Goal: Task Accomplishment & Management: Complete application form

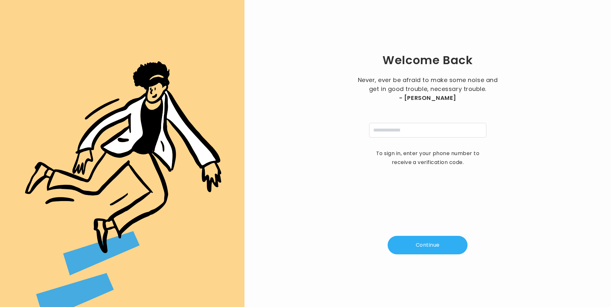
type input "**********"
click at [434, 251] on button "Continue" at bounding box center [428, 245] width 80 height 19
type input "*"
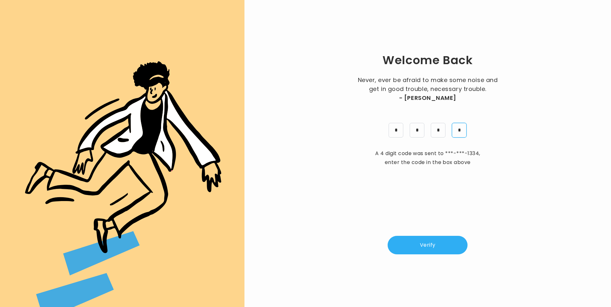
type input "*"
click at [420, 256] on div "Welcome Back Never, ever be afraid to make some noise and get in good trouble, …" at bounding box center [428, 153] width 346 height 287
click at [421, 249] on button "Verify" at bounding box center [428, 245] width 80 height 19
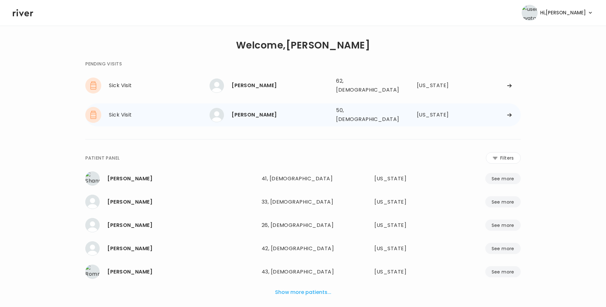
click at [311, 115] on div "Matthew Beasley 50, Male See more" at bounding box center [270, 115] width 121 height 14
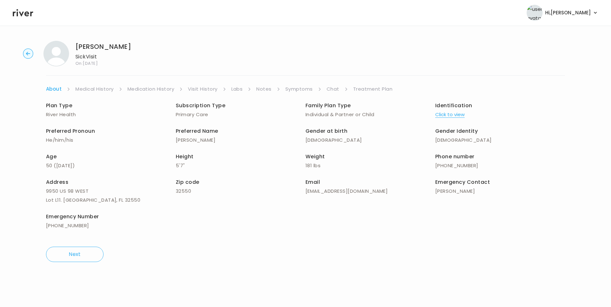
click at [217, 91] on link "Visit History" at bounding box center [202, 89] width 29 height 9
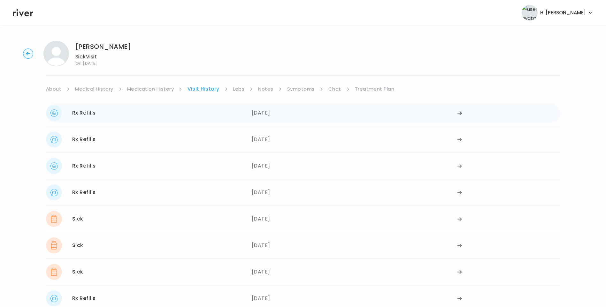
click at [101, 115] on div "Rx Refills 03/17/2025" at bounding box center [149, 113] width 206 height 16
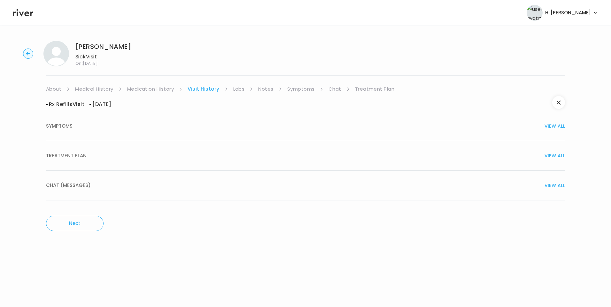
click at [90, 155] on div "TREATMENT PLAN VIEW ALL" at bounding box center [305, 156] width 519 height 9
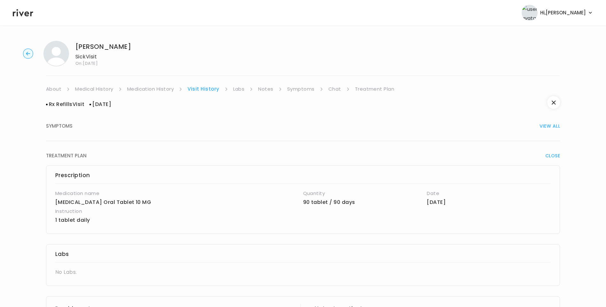
click at [151, 84] on div "Matthew Beasley Sick Visit On: 19 Aug 2025 About Medical History Medication His…" at bounding box center [303, 226] width 606 height 381
drag, startPoint x: 167, startPoint y: 90, endPoint x: 173, endPoint y: 91, distance: 6.1
click at [167, 90] on link "Medication History" at bounding box center [150, 89] width 47 height 9
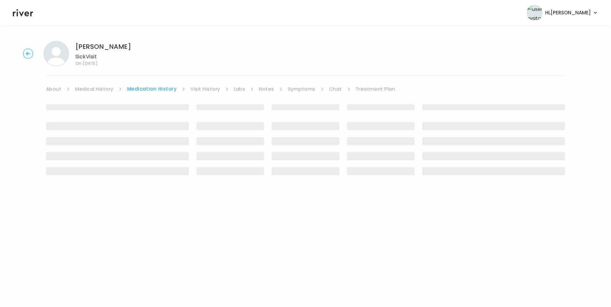
click at [205, 89] on link "Visit History" at bounding box center [205, 89] width 29 height 9
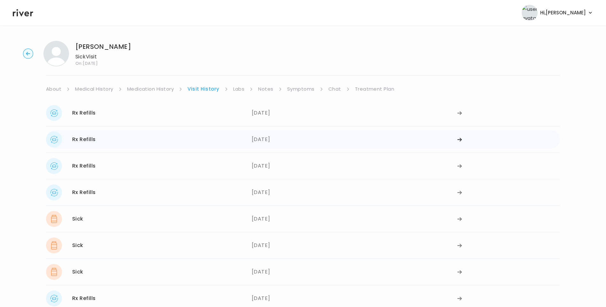
click at [128, 142] on div "Rx Refills 11/22/2024" at bounding box center [149, 140] width 206 height 16
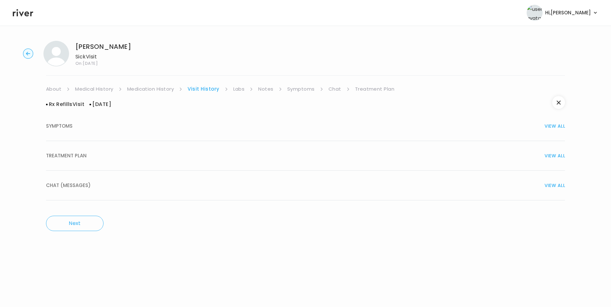
click at [83, 155] on span "TREATMENT PLAN" at bounding box center [66, 156] width 41 height 9
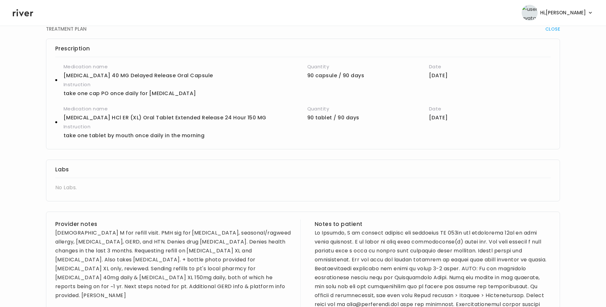
scroll to position [128, 0]
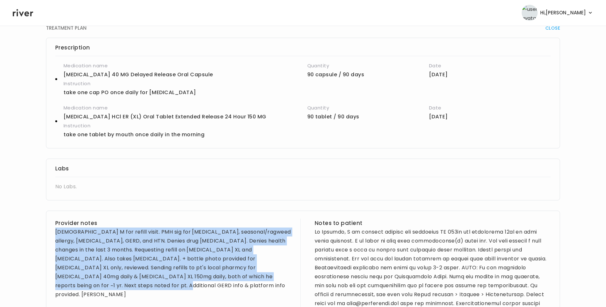
drag, startPoint x: 56, startPoint y: 231, endPoint x: 292, endPoint y: 276, distance: 240.2
copy div "49 yo M for refill visit. PMH sig for COPD, seasonal/ragweed allergy, cholecyst…"
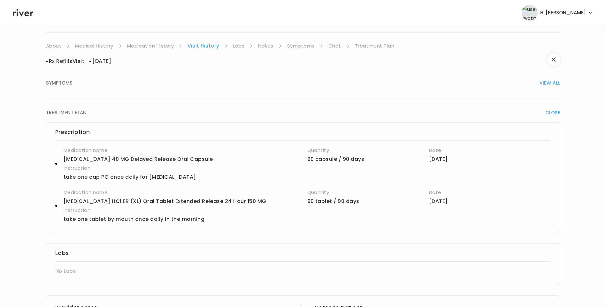
scroll to position [32, 0]
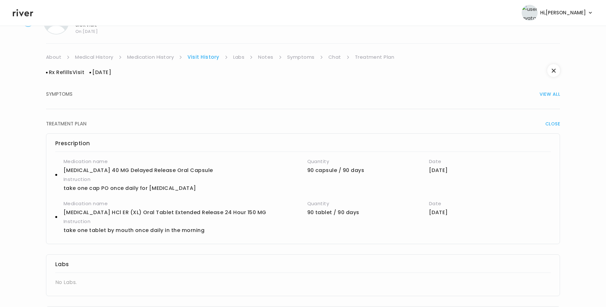
click at [94, 55] on link "Medical History" at bounding box center [94, 57] width 38 height 9
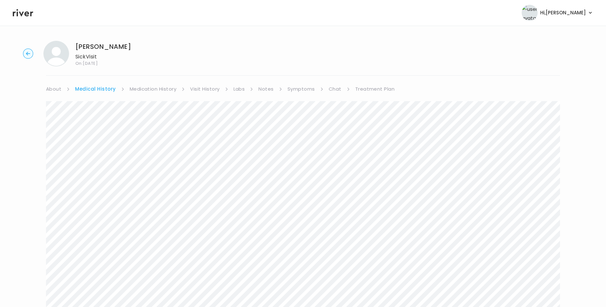
click at [292, 88] on link "Symptoms" at bounding box center [301, 89] width 27 height 9
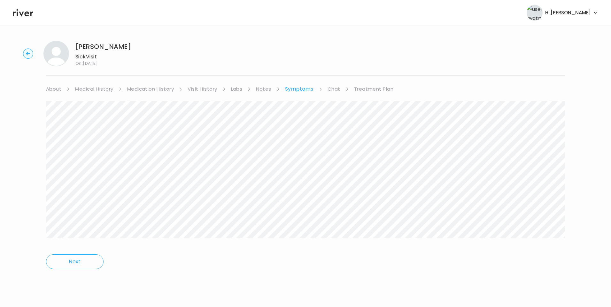
click at [379, 87] on link "Treatment Plan" at bounding box center [374, 89] width 40 height 9
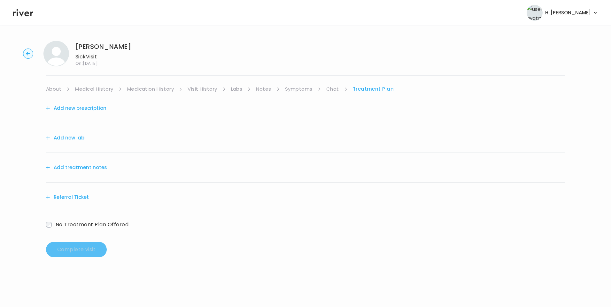
click at [86, 169] on button "Add treatment notes" at bounding box center [76, 167] width 61 height 9
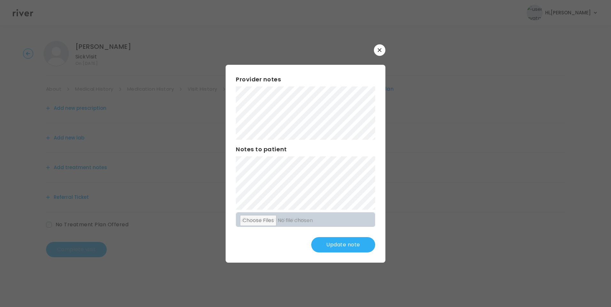
click at [355, 244] on button "Update note" at bounding box center [343, 244] width 64 height 15
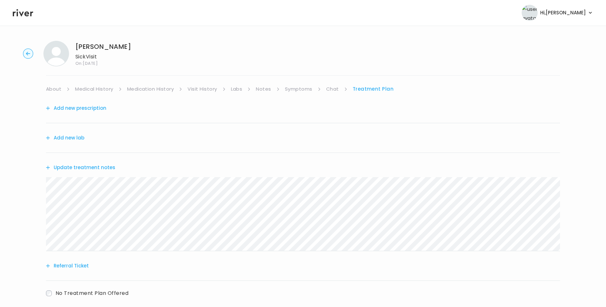
click at [55, 89] on link "About" at bounding box center [53, 89] width 15 height 9
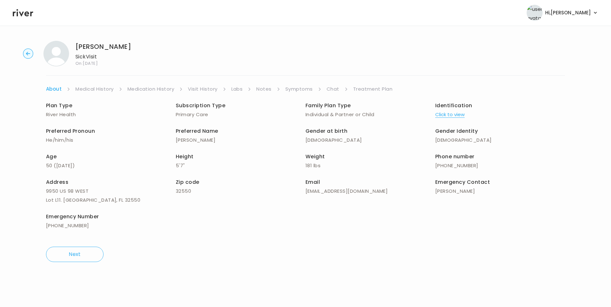
click at [374, 89] on link "Treatment Plan" at bounding box center [373, 89] width 40 height 9
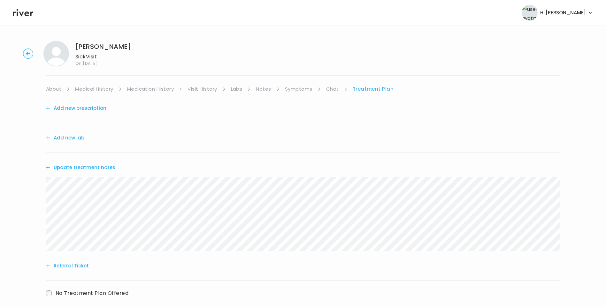
click at [82, 167] on button "Update treatment notes" at bounding box center [80, 167] width 69 height 9
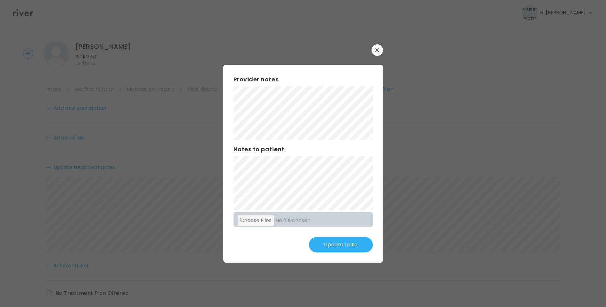
click at [339, 244] on button "Update note" at bounding box center [341, 244] width 64 height 15
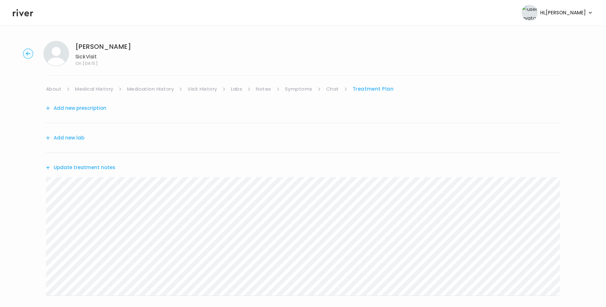
click at [97, 171] on button "Update treatment notes" at bounding box center [80, 167] width 69 height 9
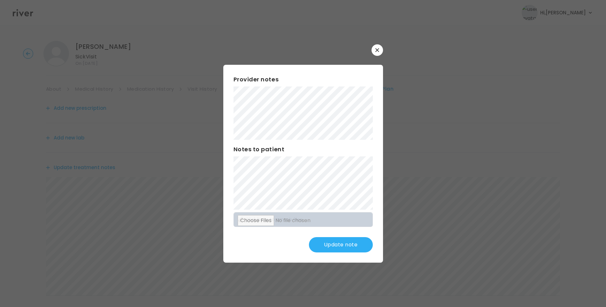
click at [351, 240] on button "Update note" at bounding box center [341, 244] width 64 height 15
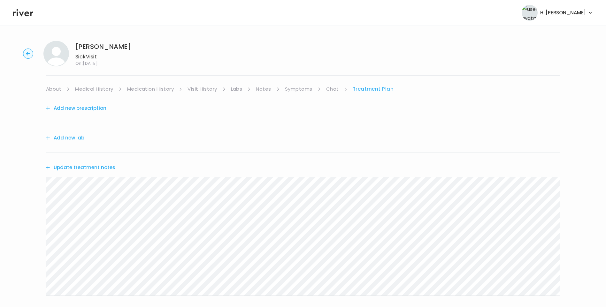
click at [302, 90] on link "Symptoms" at bounding box center [298, 89] width 27 height 9
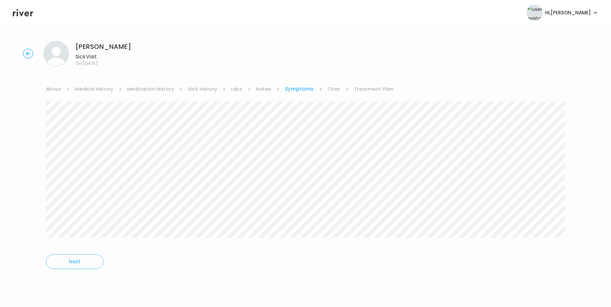
click at [369, 87] on link "Treatment Plan" at bounding box center [374, 89] width 40 height 9
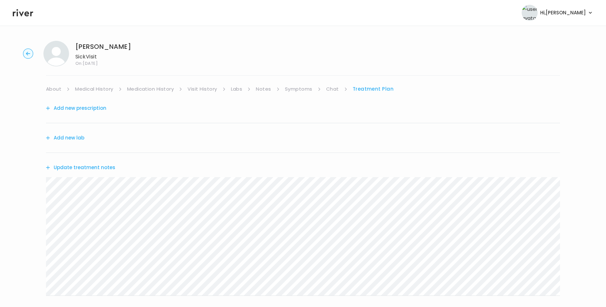
click at [306, 88] on link "Symptoms" at bounding box center [298, 89] width 27 height 9
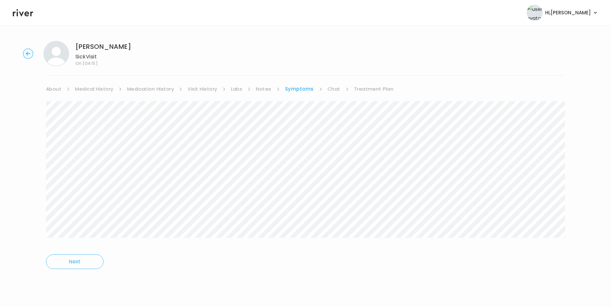
click at [373, 89] on link "Treatment Plan" at bounding box center [374, 89] width 40 height 9
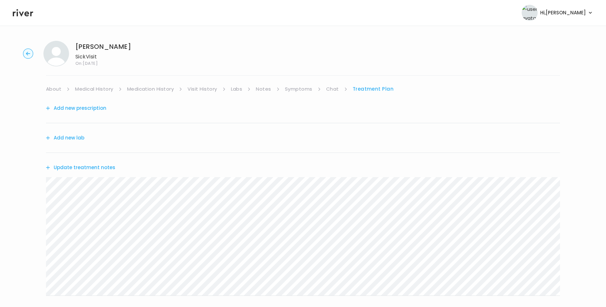
click at [91, 169] on button "Update treatment notes" at bounding box center [80, 167] width 69 height 9
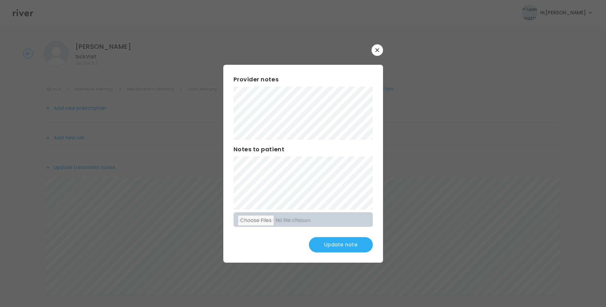
click at [322, 236] on div "Provider notes Notes to patient Click here to attach files Update note" at bounding box center [303, 164] width 160 height 198
click at [327, 240] on button "Update note" at bounding box center [341, 244] width 64 height 15
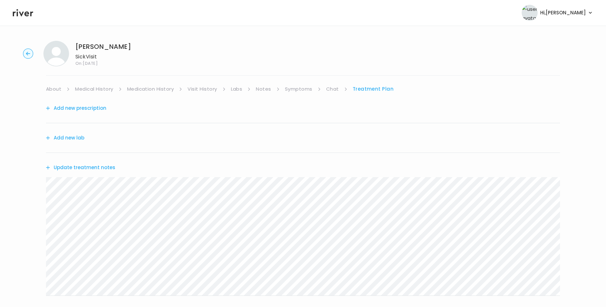
click at [306, 91] on link "Symptoms" at bounding box center [298, 89] width 27 height 9
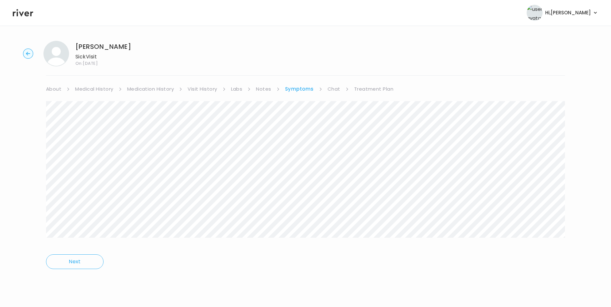
click at [383, 88] on link "Treatment Plan" at bounding box center [374, 89] width 40 height 9
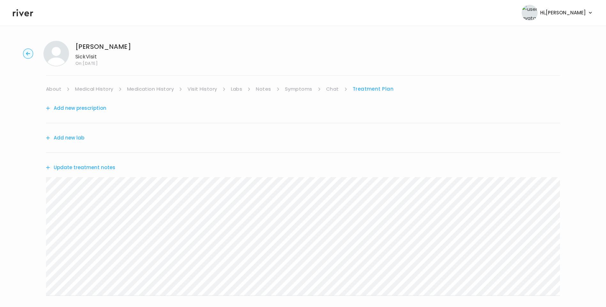
click at [89, 169] on button "Update treatment notes" at bounding box center [80, 167] width 69 height 9
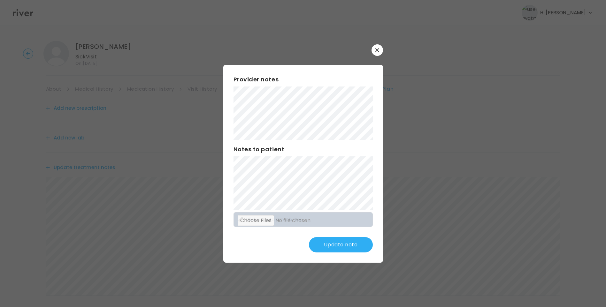
click at [342, 245] on button "Update note" at bounding box center [341, 244] width 64 height 15
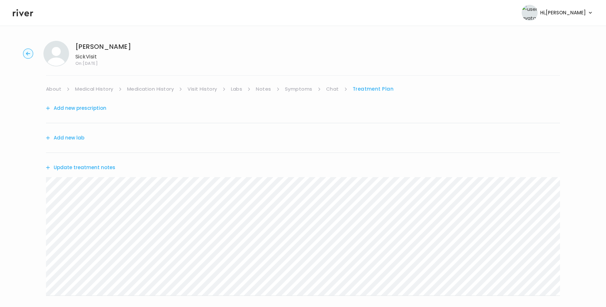
click at [94, 85] on link "Medical History" at bounding box center [94, 89] width 38 height 9
click at [141, 90] on link "Medication History" at bounding box center [153, 89] width 47 height 9
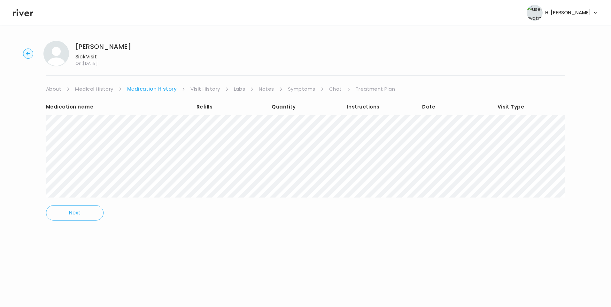
click at [369, 90] on link "Treatment Plan" at bounding box center [376, 89] width 40 height 9
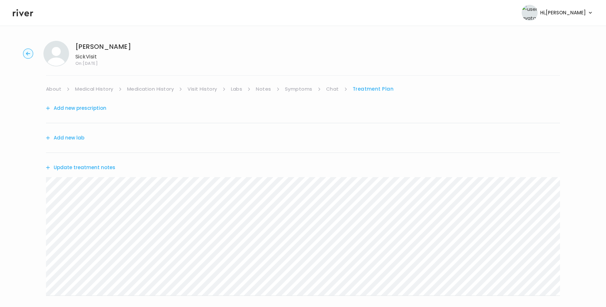
click at [105, 164] on button "Update treatment notes" at bounding box center [80, 167] width 69 height 9
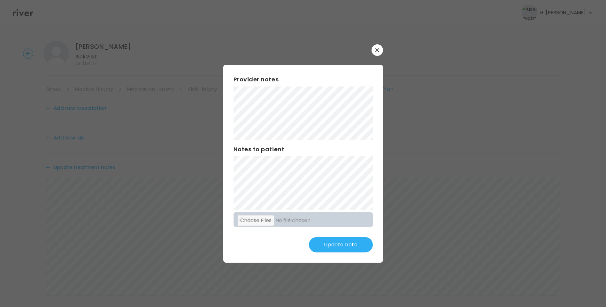
click at [349, 247] on button "Update note" at bounding box center [341, 244] width 64 height 15
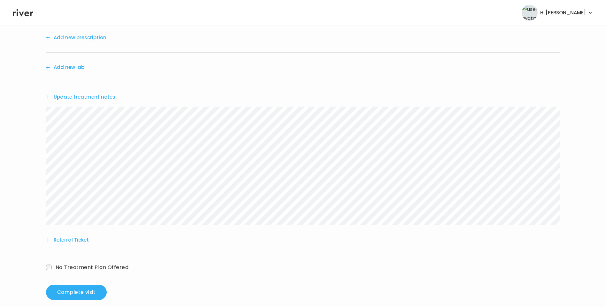
scroll to position [79, 0]
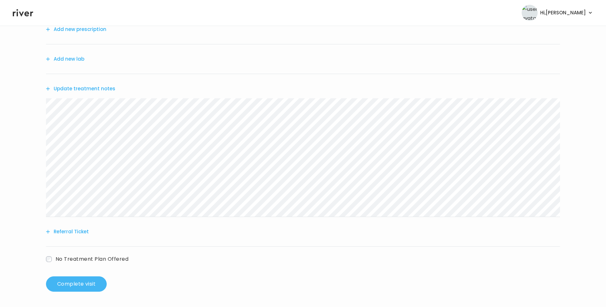
click at [89, 285] on button "Complete visit" at bounding box center [76, 284] width 61 height 15
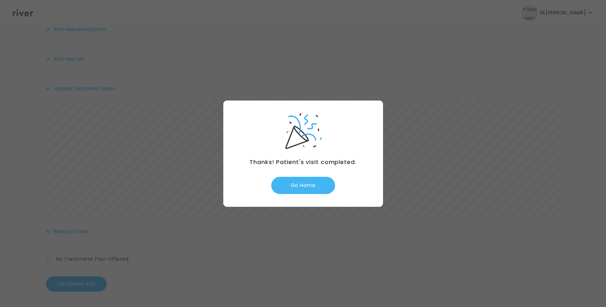
click at [313, 183] on button "Go Home" at bounding box center [303, 185] width 64 height 17
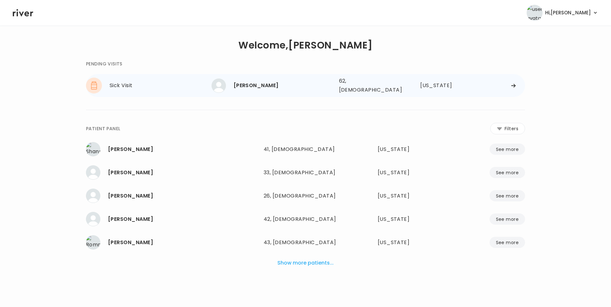
click at [286, 82] on div "Janet Braswell" at bounding box center [284, 85] width 100 height 9
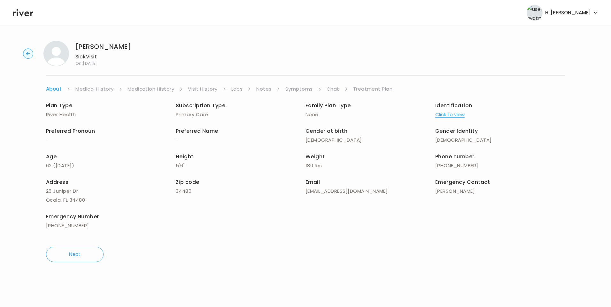
click at [207, 91] on link "Visit History" at bounding box center [202, 89] width 29 height 9
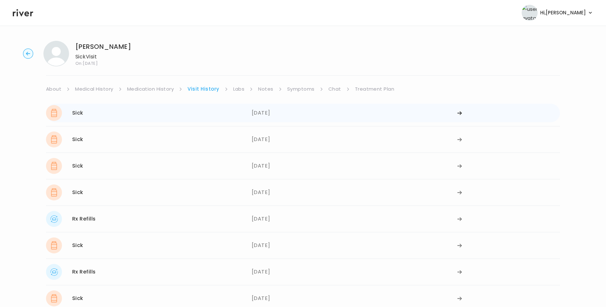
click at [235, 110] on div "Sick 07/29/2025" at bounding box center [149, 113] width 206 height 16
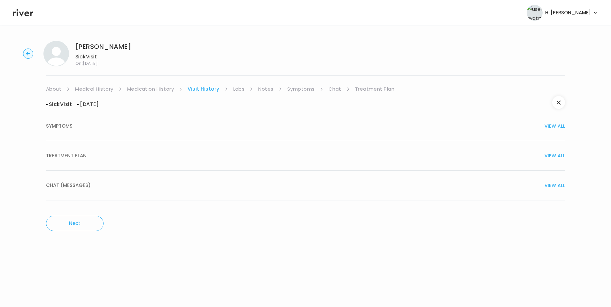
click at [105, 155] on div "TREATMENT PLAN VIEW ALL" at bounding box center [305, 156] width 519 height 9
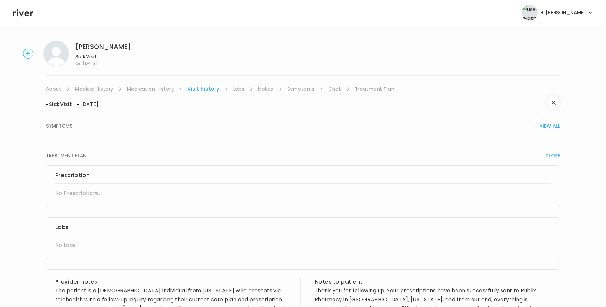
click at [299, 88] on link "Symptoms" at bounding box center [300, 89] width 27 height 9
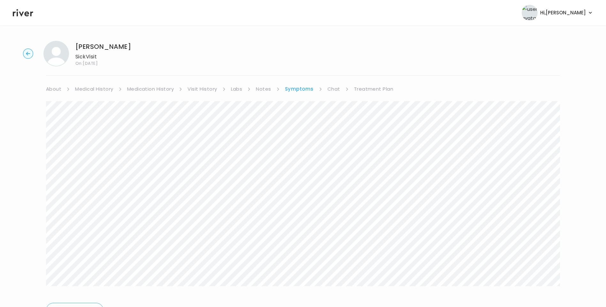
click at [50, 88] on link "About" at bounding box center [53, 89] width 15 height 9
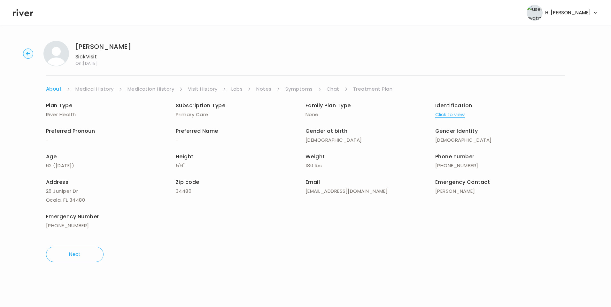
click at [311, 89] on link "Symptoms" at bounding box center [298, 89] width 27 height 9
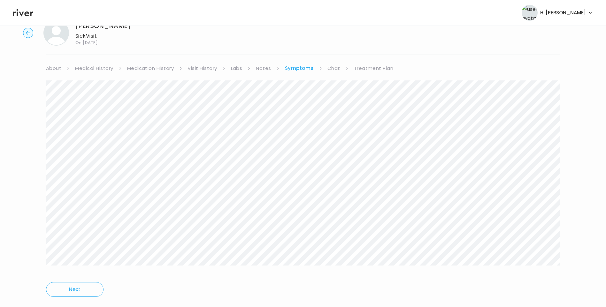
scroll to position [35, 0]
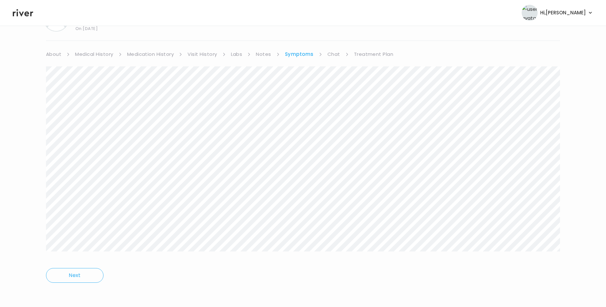
click at [210, 56] on link "Visit History" at bounding box center [202, 54] width 29 height 9
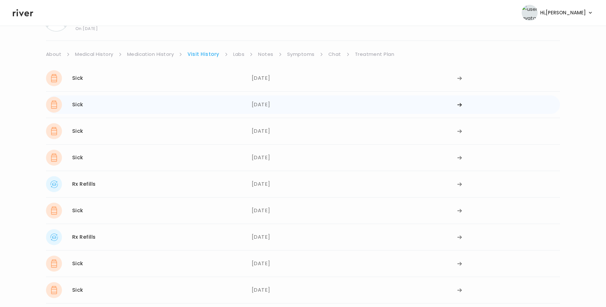
click at [210, 99] on div "Sick 07/29/2025" at bounding box center [149, 105] width 206 height 16
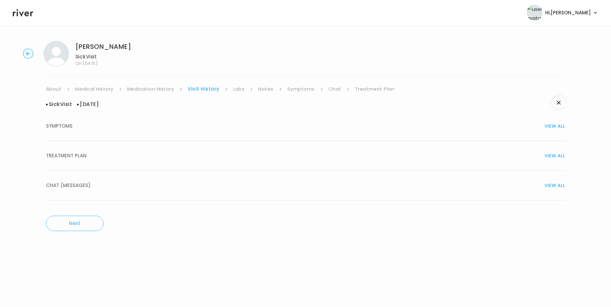
drag, startPoint x: 73, startPoint y: 158, endPoint x: 92, endPoint y: 159, distance: 18.9
click at [74, 158] on span "TREATMENT PLAN" at bounding box center [66, 156] width 41 height 9
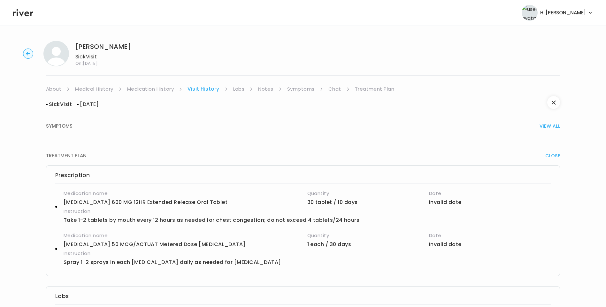
click at [163, 90] on link "Medication History" at bounding box center [150, 89] width 47 height 9
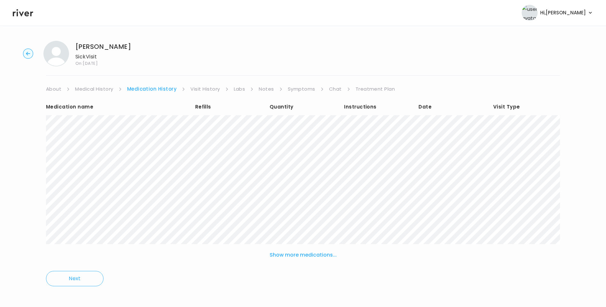
click at [308, 255] on button "Show more medications..." at bounding box center [303, 255] width 72 height 14
click at [206, 90] on link "Visit History" at bounding box center [205, 89] width 29 height 9
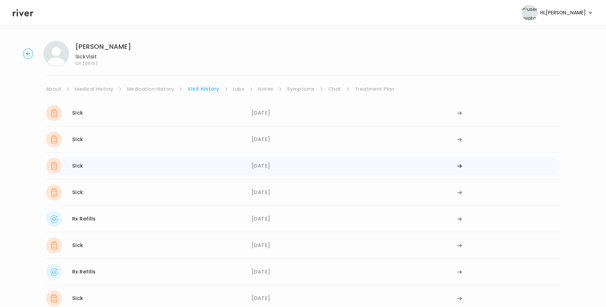
click at [254, 169] on div "07/28/2025" at bounding box center [355, 166] width 206 height 16
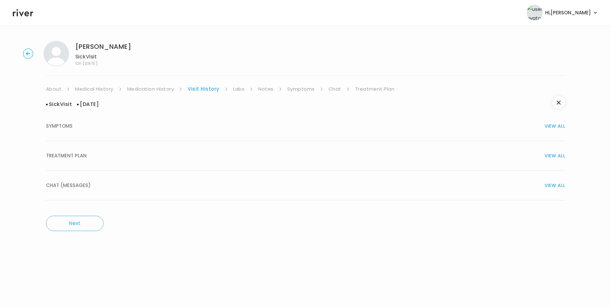
click at [64, 154] on span "TREATMENT PLAN" at bounding box center [66, 156] width 41 height 9
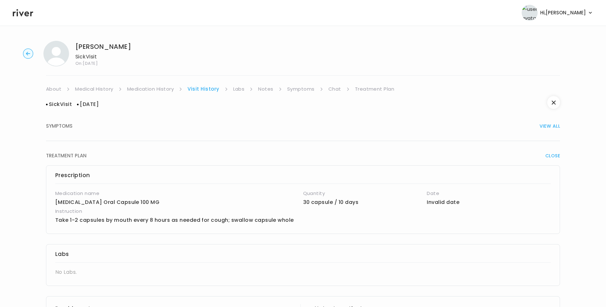
click at [161, 92] on link "Medication History" at bounding box center [150, 89] width 47 height 9
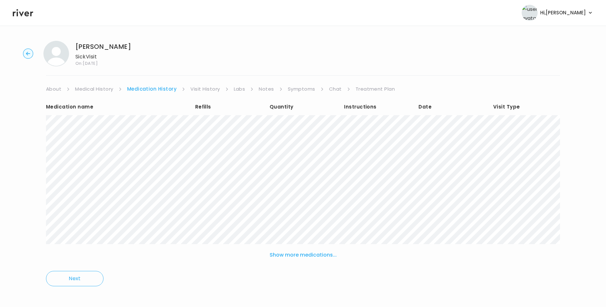
click at [216, 89] on link "Visit History" at bounding box center [205, 89] width 29 height 9
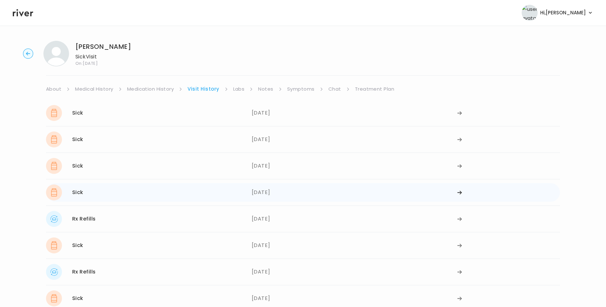
click at [105, 194] on div "Sick 07/28/2025" at bounding box center [149, 193] width 206 height 16
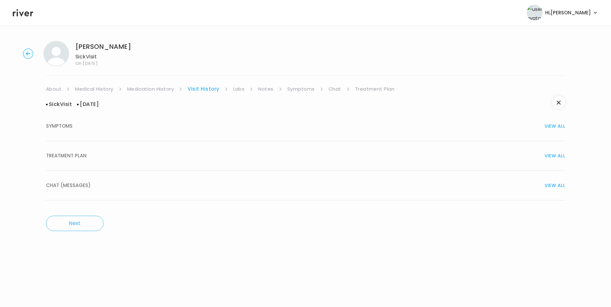
click at [64, 159] on span "TREATMENT PLAN" at bounding box center [66, 156] width 41 height 9
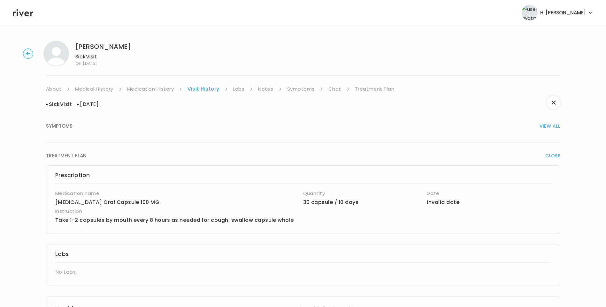
click at [163, 88] on link "Medication History" at bounding box center [150, 89] width 47 height 9
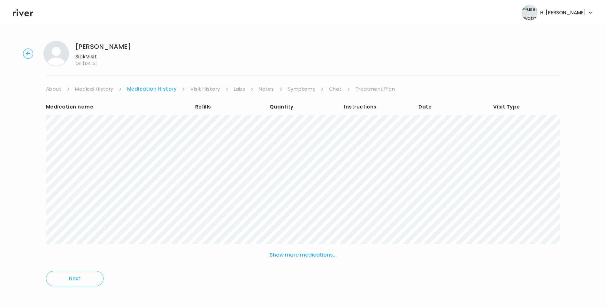
click at [201, 89] on link "Visit History" at bounding box center [205, 89] width 29 height 9
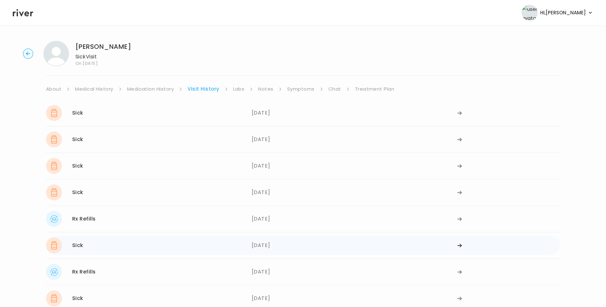
click at [95, 246] on div "Sick 06/02/2025" at bounding box center [149, 246] width 206 height 16
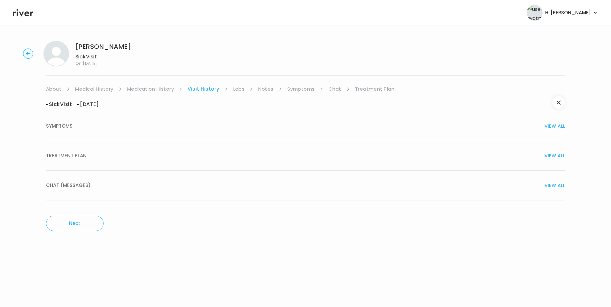
drag, startPoint x: 82, startPoint y: 158, endPoint x: 123, endPoint y: 168, distance: 42.9
click at [82, 158] on span "TREATMENT PLAN" at bounding box center [66, 156] width 41 height 9
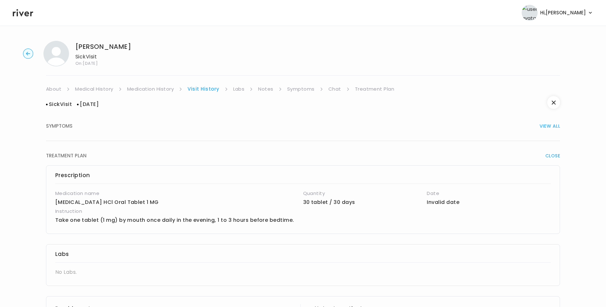
click at [156, 91] on link "Medication History" at bounding box center [150, 89] width 47 height 9
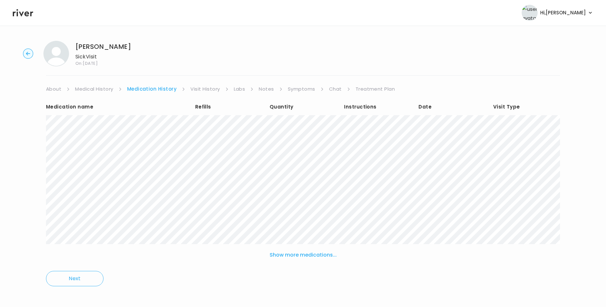
click at [199, 91] on link "Visit History" at bounding box center [205, 89] width 29 height 9
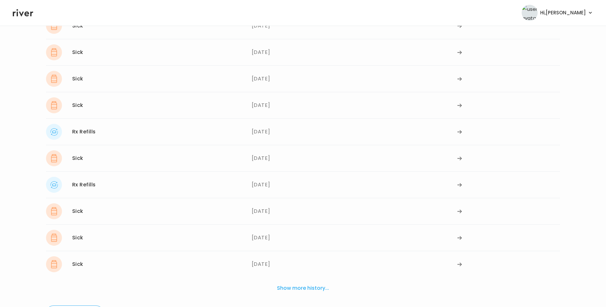
scroll to position [96, 0]
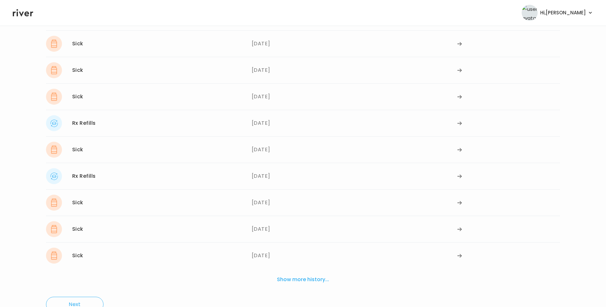
click at [95, 201] on div "Sick 04/23/2025" at bounding box center [149, 203] width 206 height 16
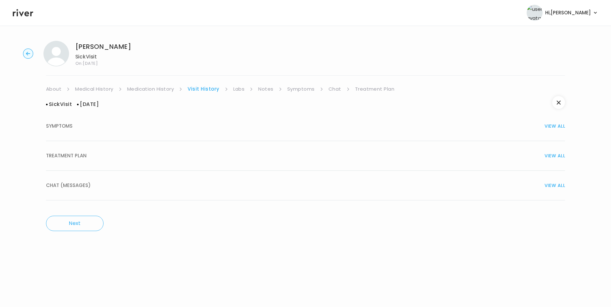
click at [81, 152] on span "TREATMENT PLAN" at bounding box center [66, 156] width 41 height 9
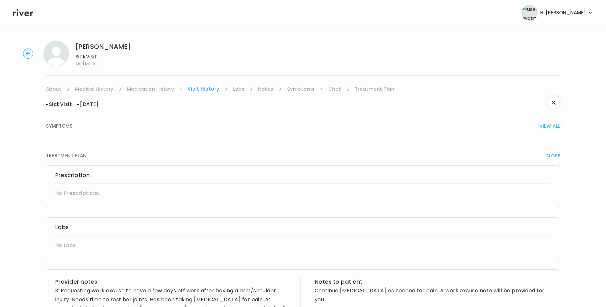
click at [161, 85] on link "Medication History" at bounding box center [150, 89] width 47 height 9
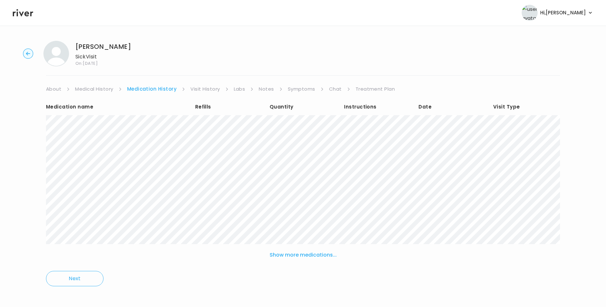
click at [202, 91] on link "Visit History" at bounding box center [205, 89] width 29 height 9
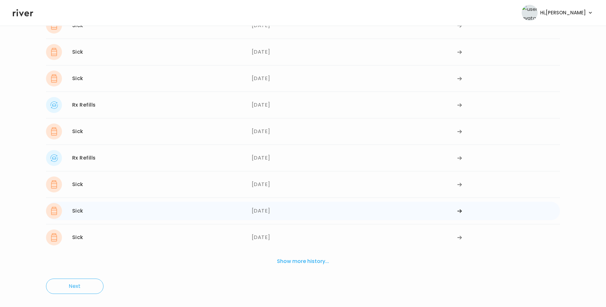
scroll to position [116, 0]
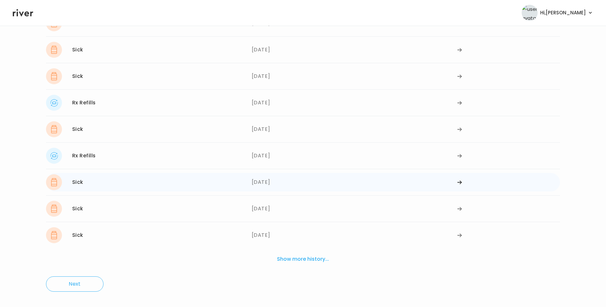
click at [101, 185] on div "Sick 04/23/2025" at bounding box center [149, 183] width 206 height 16
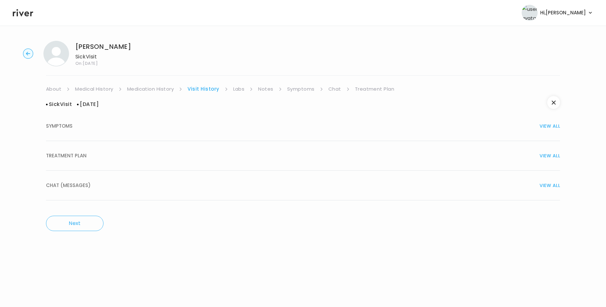
scroll to position [0, 0]
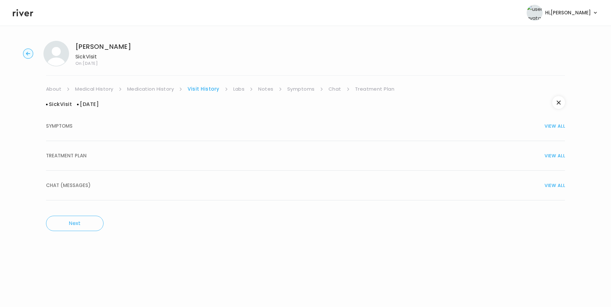
click at [77, 161] on button "TREATMENT PLAN VIEW ALL" at bounding box center [305, 156] width 519 height 30
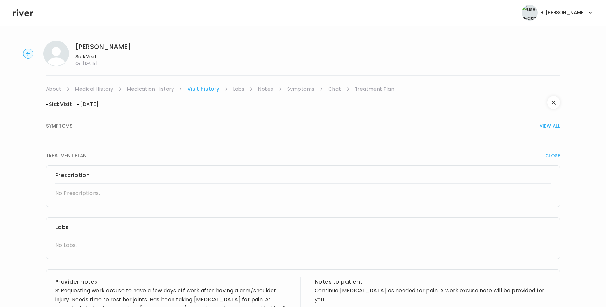
click at [162, 89] on link "Medication History" at bounding box center [150, 89] width 47 height 9
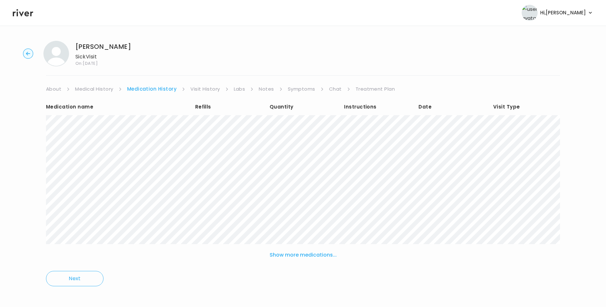
click at [203, 89] on link "Visit History" at bounding box center [205, 89] width 29 height 9
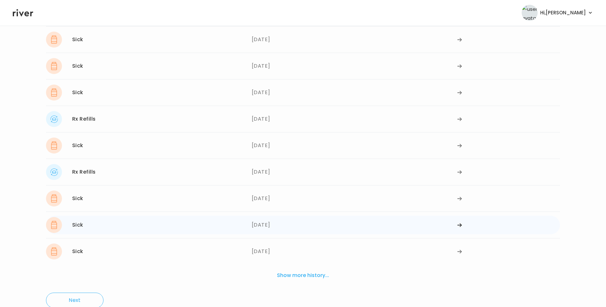
scroll to position [116, 0]
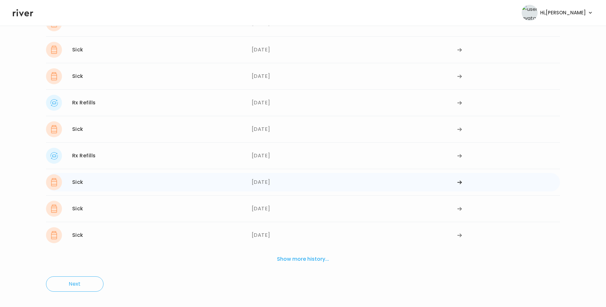
click at [92, 185] on div "Sick 04/23/2025" at bounding box center [149, 183] width 206 height 16
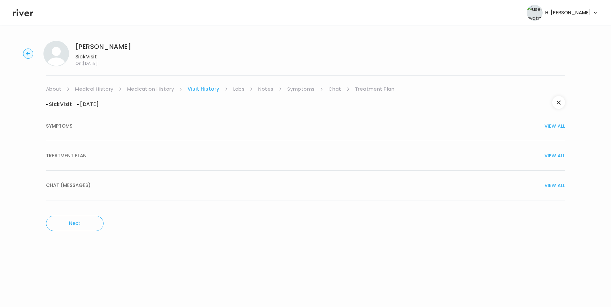
click at [76, 162] on button "TREATMENT PLAN VIEW ALL" at bounding box center [305, 156] width 519 height 30
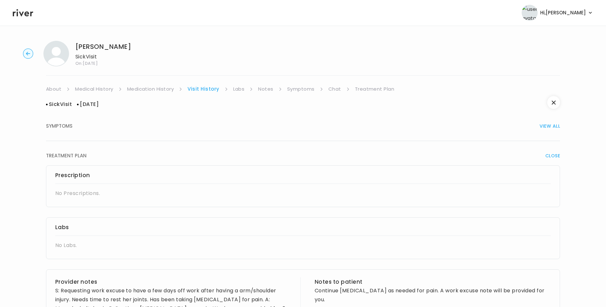
drag, startPoint x: 147, startPoint y: 88, endPoint x: 151, endPoint y: 88, distance: 4.2
click at [147, 88] on link "Medication History" at bounding box center [150, 89] width 47 height 9
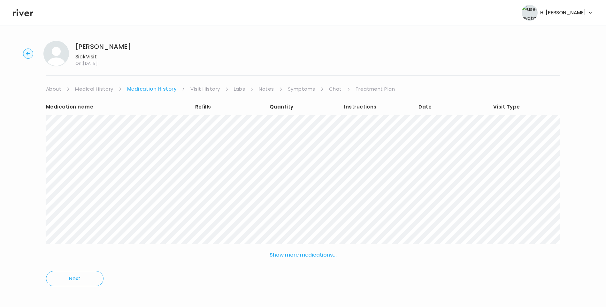
click at [205, 86] on link "Visit History" at bounding box center [205, 89] width 29 height 9
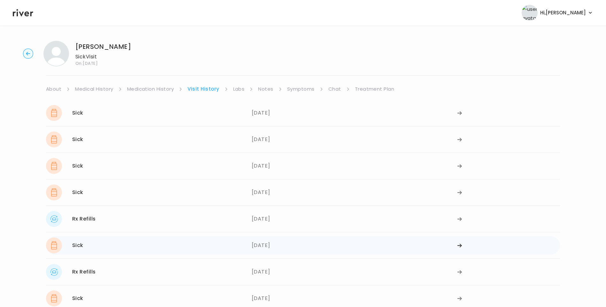
scroll to position [116, 0]
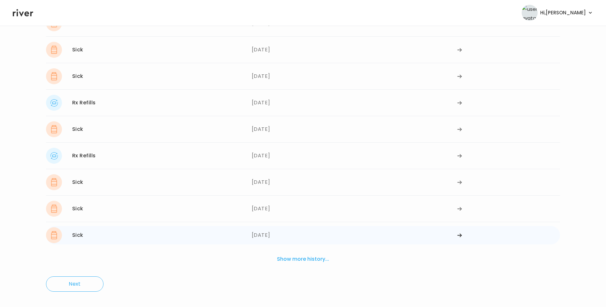
click at [131, 236] on div "Sick 02/24/2025" at bounding box center [149, 236] width 206 height 16
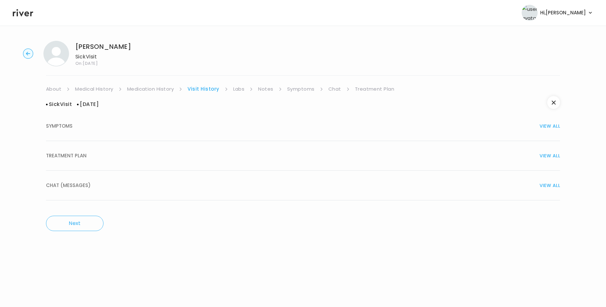
scroll to position [0, 0]
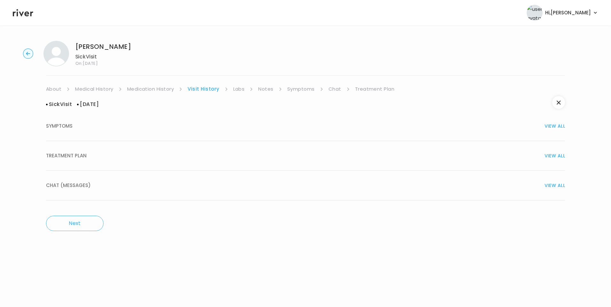
drag, startPoint x: 75, startPoint y: 159, endPoint x: 143, endPoint y: 179, distance: 70.8
click at [76, 159] on span "TREATMENT PLAN" at bounding box center [66, 156] width 41 height 9
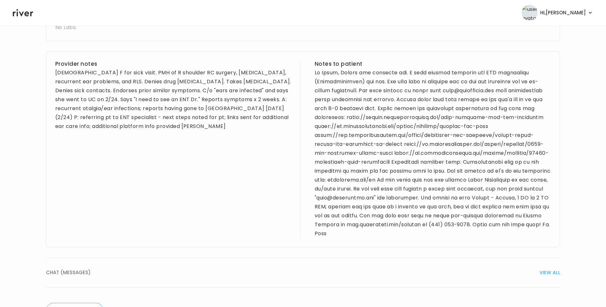
scroll to position [224, 0]
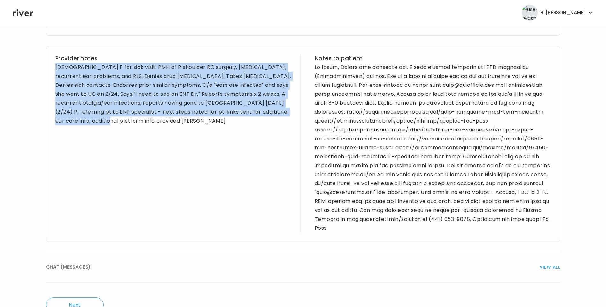
drag, startPoint x: 56, startPoint y: 68, endPoint x: 139, endPoint y: 131, distance: 105.0
click at [139, 131] on div "Provider notes 61 yo F for sick visit. PMH of R shoulder RC surgery, onychomyco…" at bounding box center [173, 143] width 236 height 179
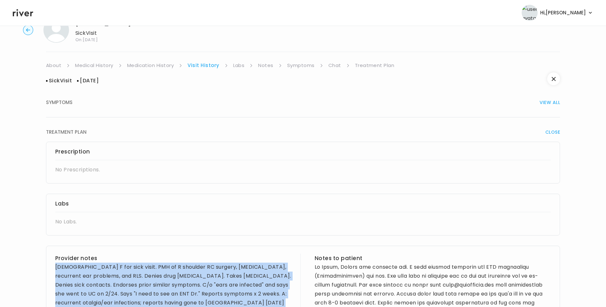
scroll to position [0, 0]
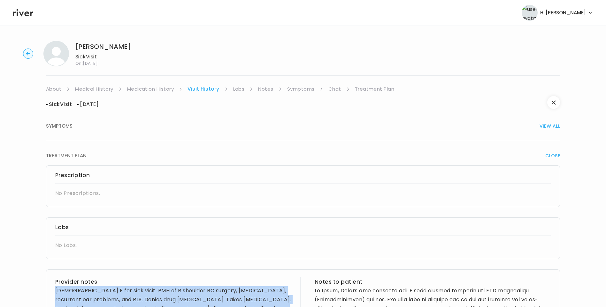
click at [208, 90] on link "Visit History" at bounding box center [204, 89] width 32 height 9
drag, startPoint x: 164, startPoint y: 89, endPoint x: 198, endPoint y: 89, distance: 34.2
click at [165, 89] on link "Medication History" at bounding box center [150, 89] width 47 height 9
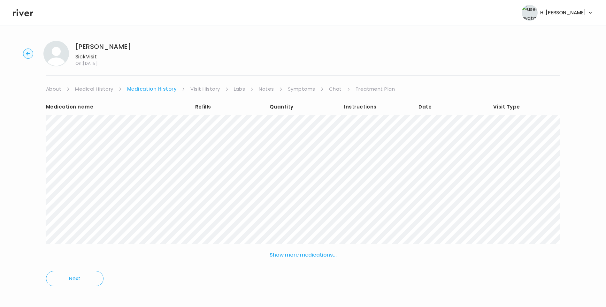
drag, startPoint x: 200, startPoint y: 89, endPoint x: 209, endPoint y: 92, distance: 8.8
click at [201, 89] on link "Visit History" at bounding box center [205, 89] width 29 height 9
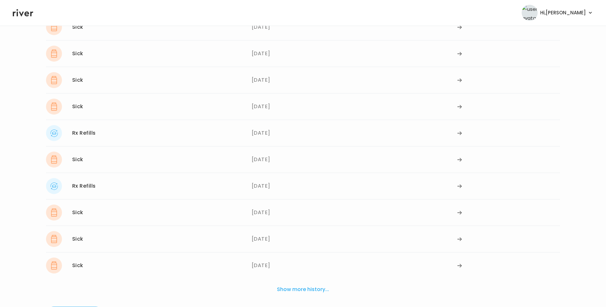
scroll to position [116, 0]
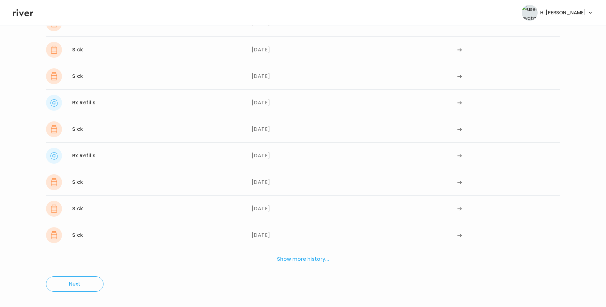
click at [301, 258] on button "Show more history..." at bounding box center [303, 260] width 57 height 14
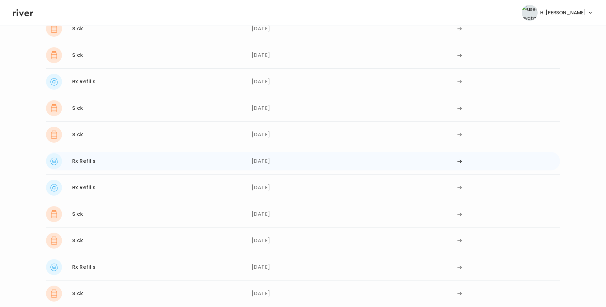
scroll to position [308, 0]
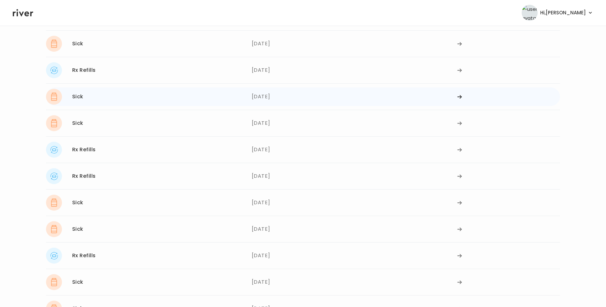
click at [172, 97] on div "Sick 01/08/2025" at bounding box center [149, 97] width 206 height 16
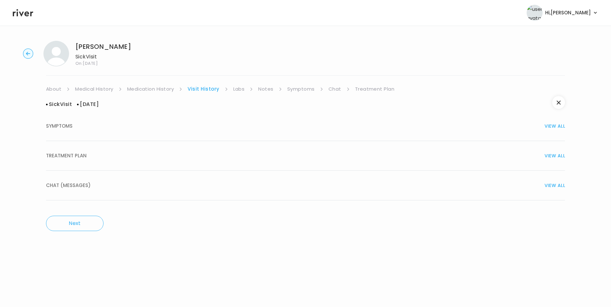
click at [86, 160] on span "TREATMENT PLAN" at bounding box center [66, 156] width 41 height 9
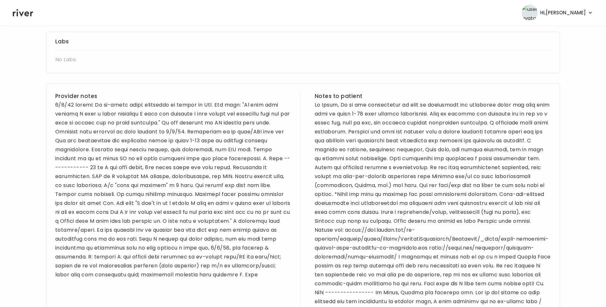
scroll to position [192, 0]
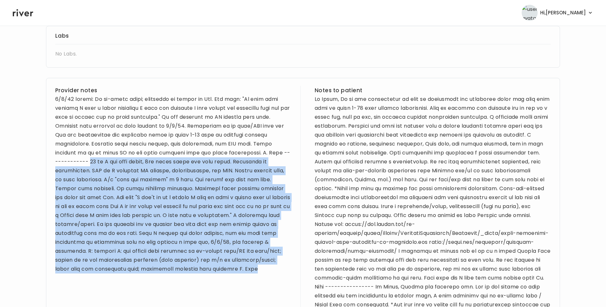
drag, startPoint x: 92, startPoint y: 162, endPoint x: 249, endPoint y: 267, distance: 189.4
click at [249, 267] on div at bounding box center [173, 184] width 236 height 179
drag, startPoint x: 249, startPoint y: 267, endPoint x: 200, endPoint y: 218, distance: 69.4
copy div "61 yo F for sick visit, 2nd visit today for same issue. Insisting on antibiotic…"
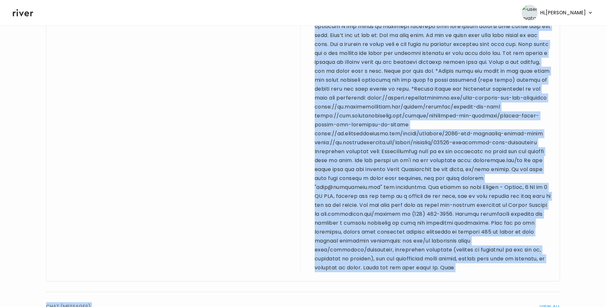
scroll to position [979, 0]
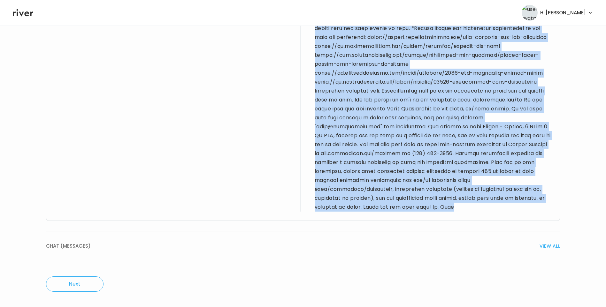
drag, startPoint x: 377, startPoint y: 96, endPoint x: 464, endPoint y: 213, distance: 146.1
drag, startPoint x: 464, startPoint y: 213, endPoint x: 448, endPoint y: 145, distance: 69.2
copy div "Hi Janet, Thanks for reaching out. Due to the nature of your symptoms and the l…"
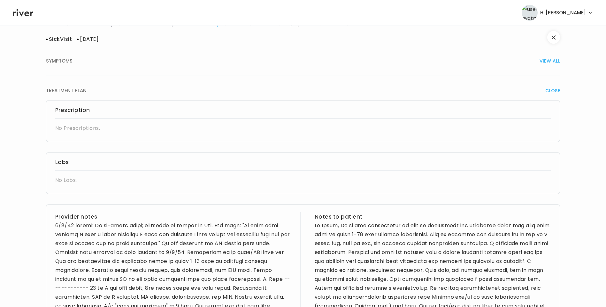
scroll to position [0, 0]
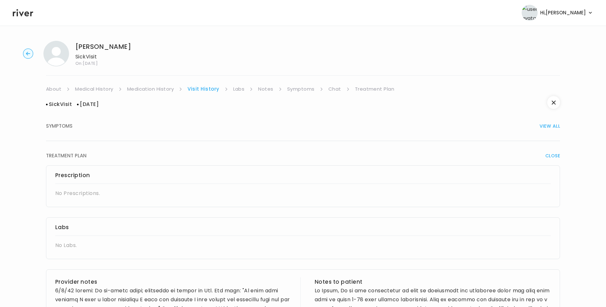
click at [162, 90] on link "Medication History" at bounding box center [150, 89] width 47 height 9
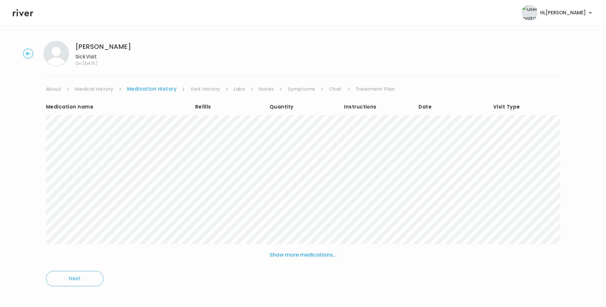
click at [218, 87] on link "Visit History" at bounding box center [205, 89] width 29 height 9
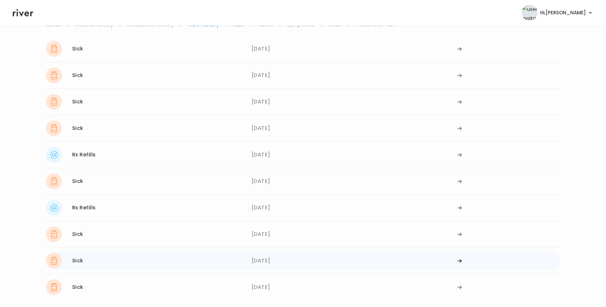
scroll to position [116, 0]
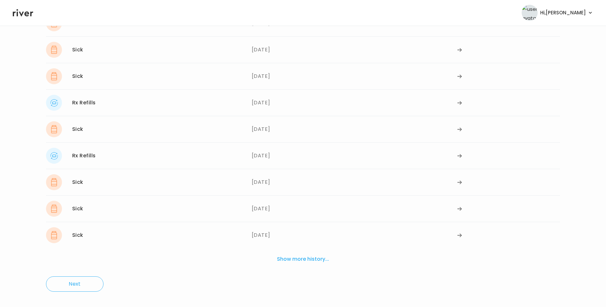
click at [315, 259] on button "Show more history..." at bounding box center [303, 260] width 57 height 14
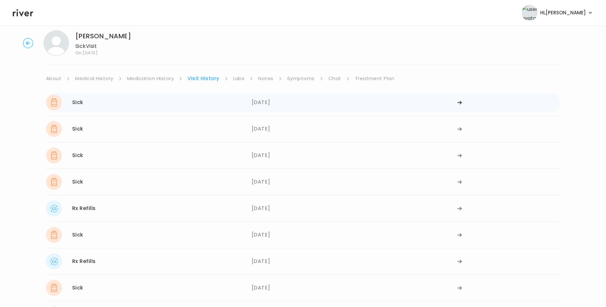
scroll to position [0, 0]
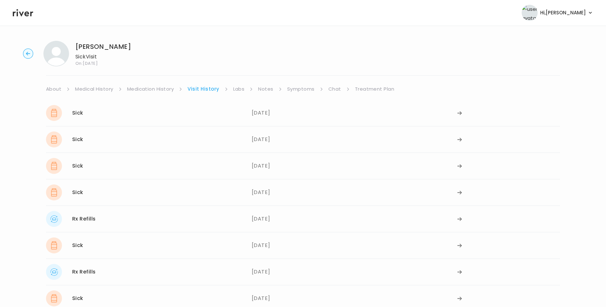
click at [360, 87] on link "Treatment Plan" at bounding box center [375, 89] width 40 height 9
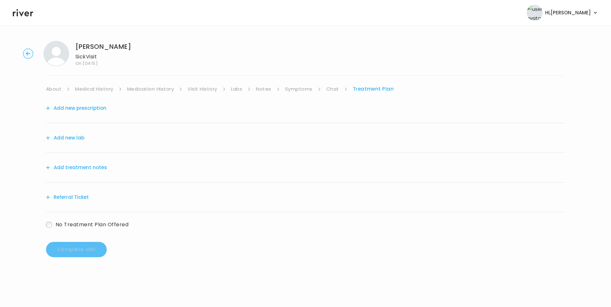
click at [82, 168] on button "Add treatment notes" at bounding box center [76, 167] width 61 height 9
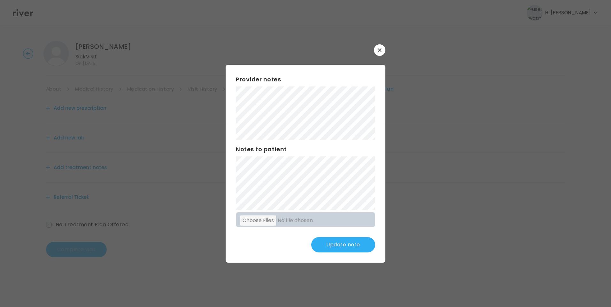
click at [339, 246] on button "Update note" at bounding box center [343, 244] width 64 height 15
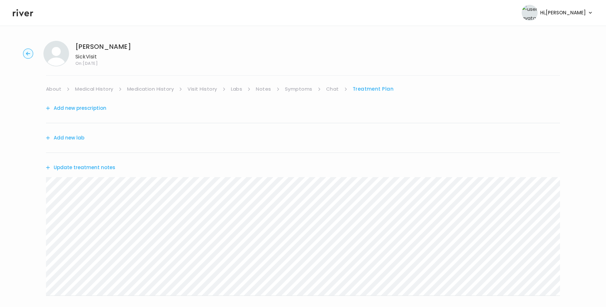
click at [100, 167] on button "Update treatment notes" at bounding box center [80, 167] width 69 height 9
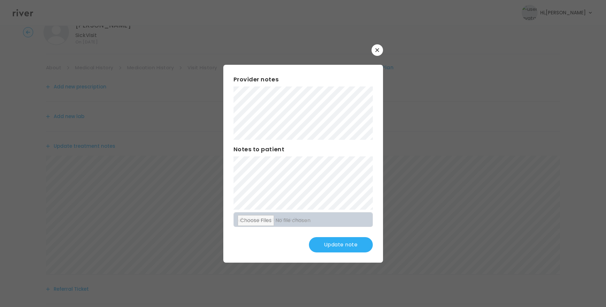
scroll to position [32, 0]
click at [351, 239] on button "Update note" at bounding box center [341, 244] width 64 height 15
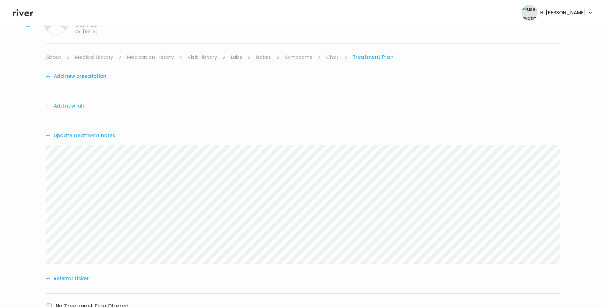
click at [98, 137] on button "Update treatment notes" at bounding box center [80, 135] width 69 height 9
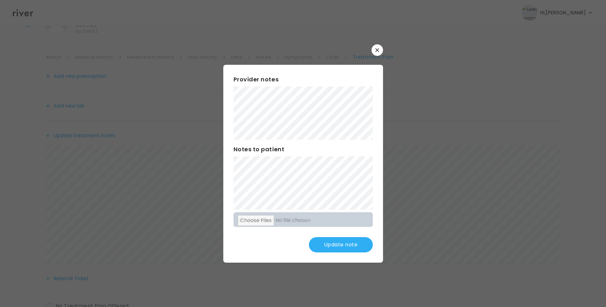
click at [349, 245] on button "Update note" at bounding box center [341, 244] width 64 height 15
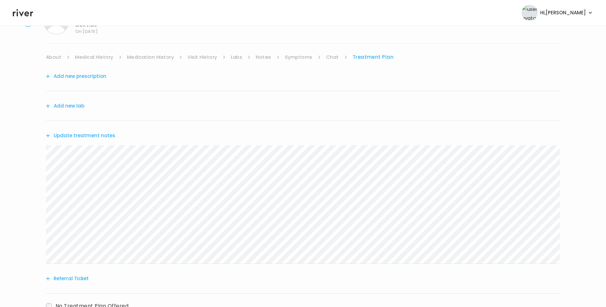
click at [205, 56] on link "Visit History" at bounding box center [202, 57] width 29 height 9
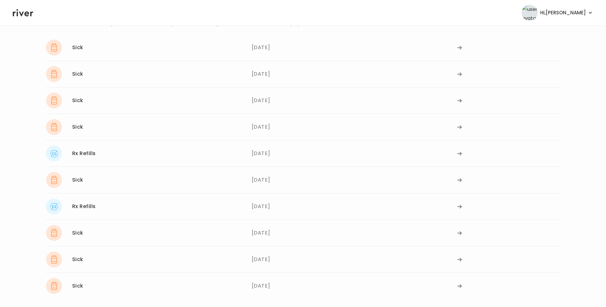
scroll to position [116, 0]
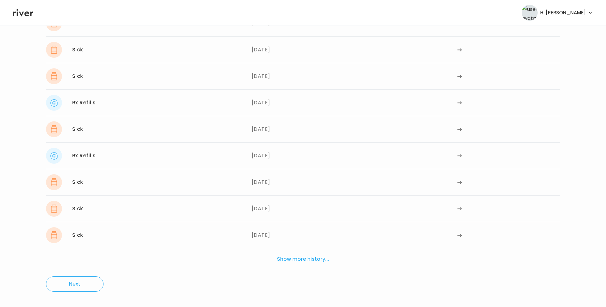
click at [304, 256] on button "Show more history..." at bounding box center [303, 260] width 57 height 14
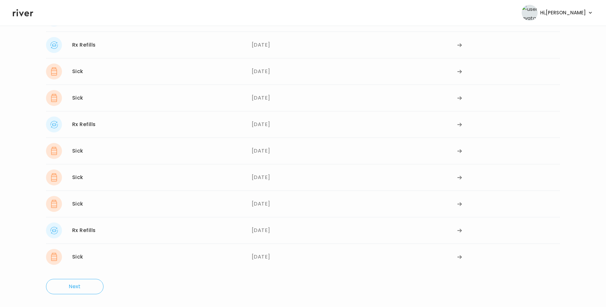
scroll to position [442, 0]
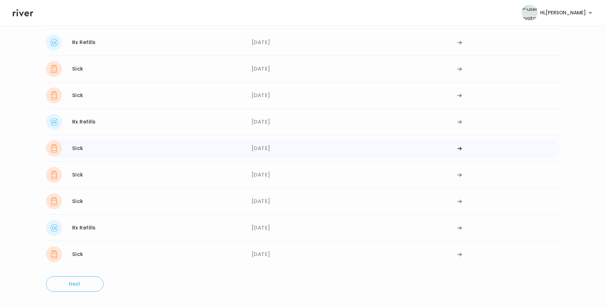
click at [263, 153] on div "04/15/2024" at bounding box center [355, 149] width 206 height 16
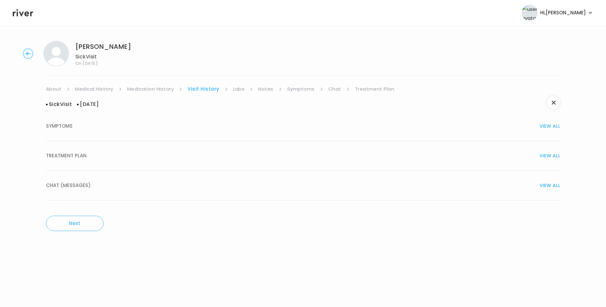
scroll to position [0, 0]
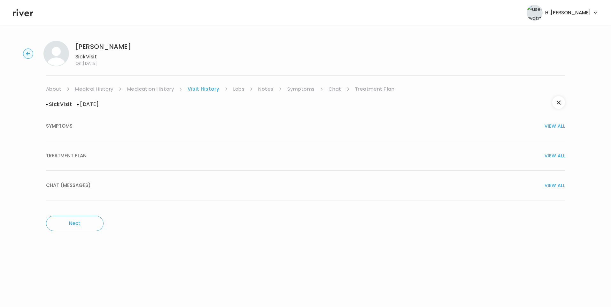
click at [116, 156] on div "TREATMENT PLAN VIEW ALL" at bounding box center [305, 156] width 519 height 9
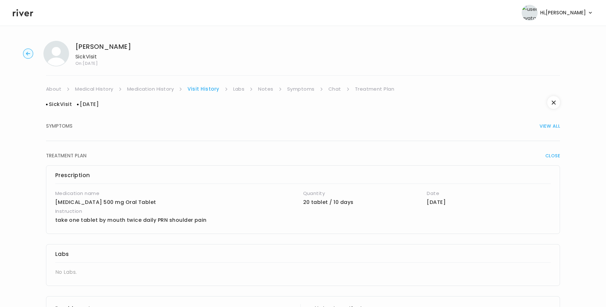
click at [150, 90] on link "Medication History" at bounding box center [150, 89] width 47 height 9
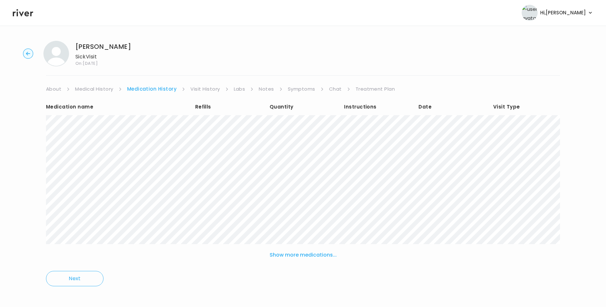
click at [202, 90] on link "Visit History" at bounding box center [205, 89] width 29 height 9
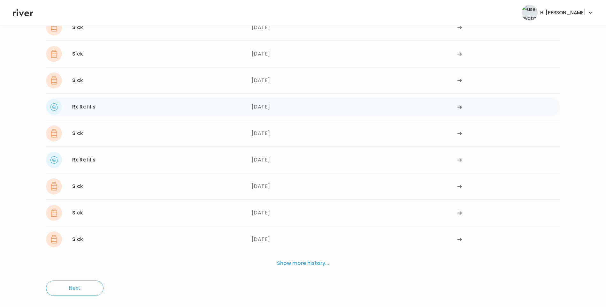
scroll to position [116, 0]
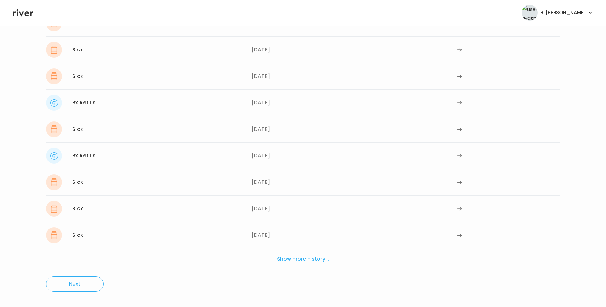
click at [302, 262] on button "Show more history..." at bounding box center [303, 260] width 57 height 14
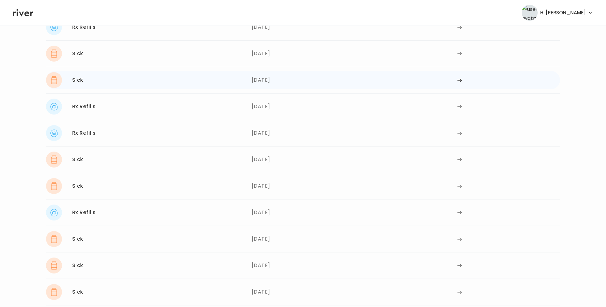
scroll to position [340, 0]
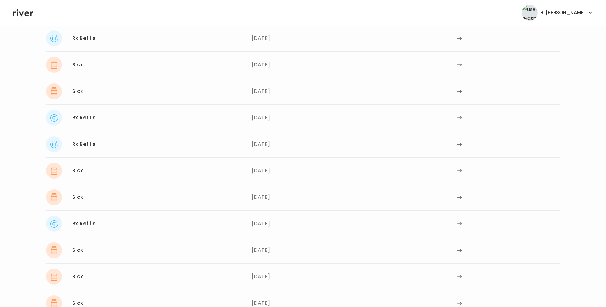
click at [268, 65] on div "01/08/2025" at bounding box center [355, 65] width 206 height 16
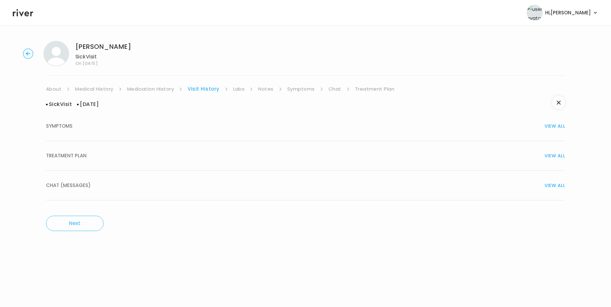
drag, startPoint x: 110, startPoint y: 153, endPoint x: 114, endPoint y: 155, distance: 4.9
click at [111, 154] on div "TREATMENT PLAN VIEW ALL" at bounding box center [305, 156] width 519 height 9
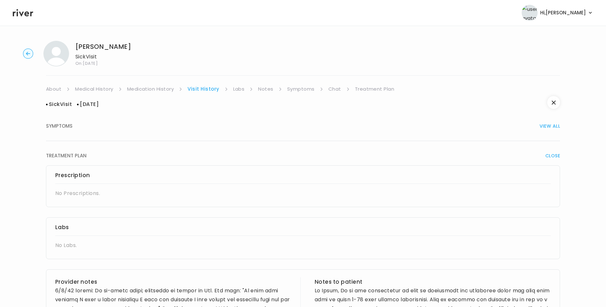
click at [371, 85] on link "Treatment Plan" at bounding box center [375, 89] width 40 height 9
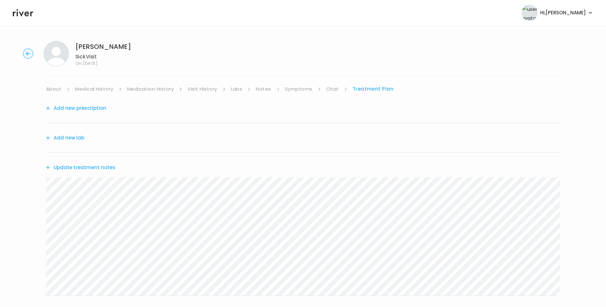
click at [206, 89] on link "Visit History" at bounding box center [202, 89] width 29 height 9
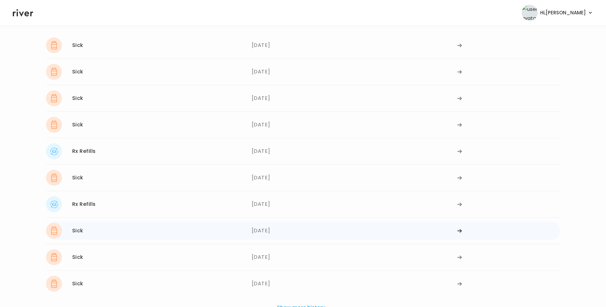
scroll to position [116, 0]
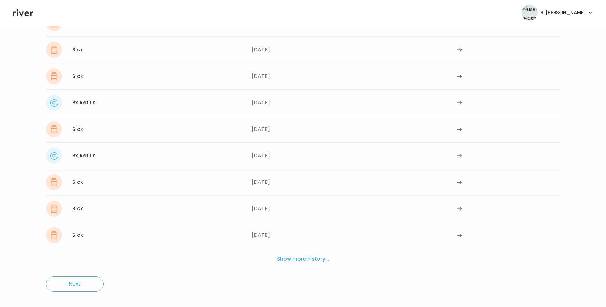
click at [294, 259] on button "Show more history..." at bounding box center [303, 260] width 57 height 14
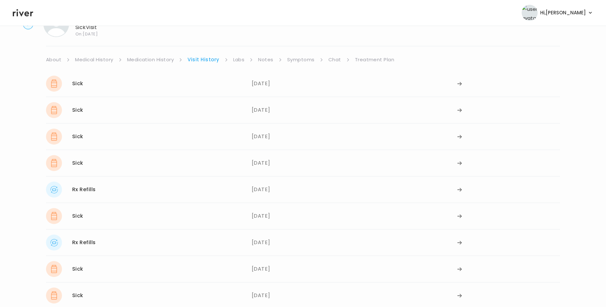
scroll to position [0, 0]
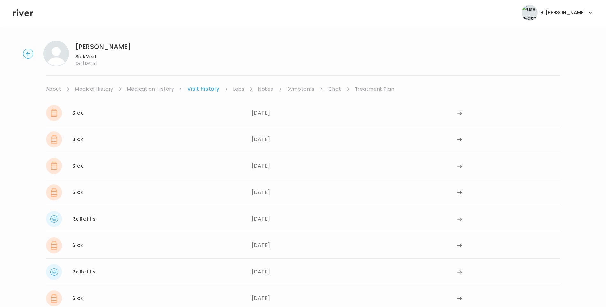
click at [363, 92] on link "Treatment Plan" at bounding box center [375, 89] width 40 height 9
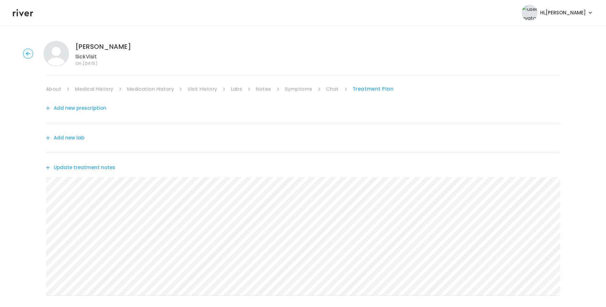
click at [105, 164] on button "Update treatment notes" at bounding box center [80, 167] width 69 height 9
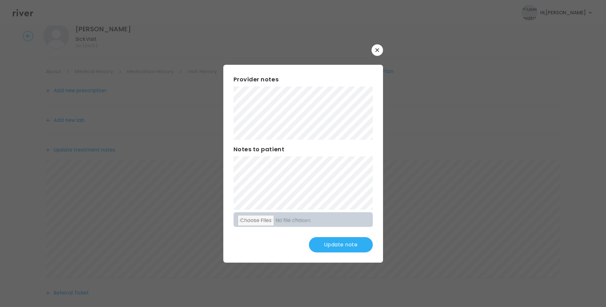
scroll to position [32, 0]
click at [340, 247] on button "Update note" at bounding box center [341, 244] width 64 height 15
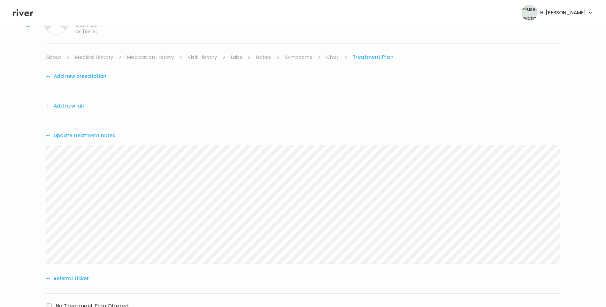
click at [93, 134] on button "Update treatment notes" at bounding box center [80, 135] width 69 height 9
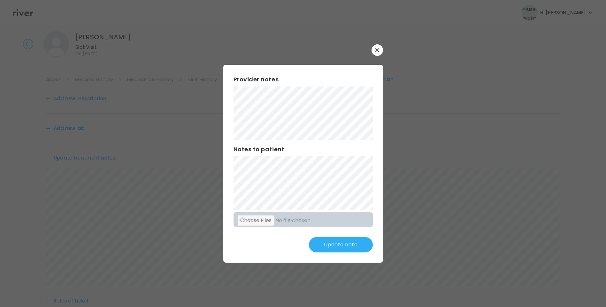
scroll to position [0, 0]
click at [233, 184] on div "Provider notes Notes to patient Click here to attach files Update note" at bounding box center [303, 164] width 160 height 198
click at [348, 246] on button "Update note" at bounding box center [341, 244] width 64 height 15
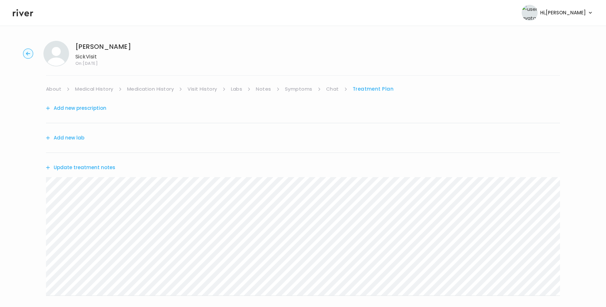
click at [33, 191] on div "Janet Braswell Sick Visit On: 19 Aug 2025 About Medical History Medication Hist…" at bounding box center [303, 206] width 606 height 340
click at [88, 167] on button "Update treatment notes" at bounding box center [80, 167] width 69 height 9
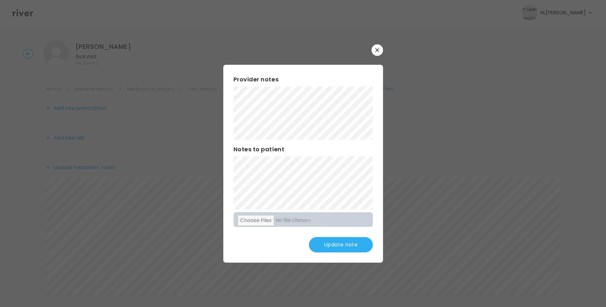
click at [348, 247] on button "Update note" at bounding box center [341, 244] width 64 height 15
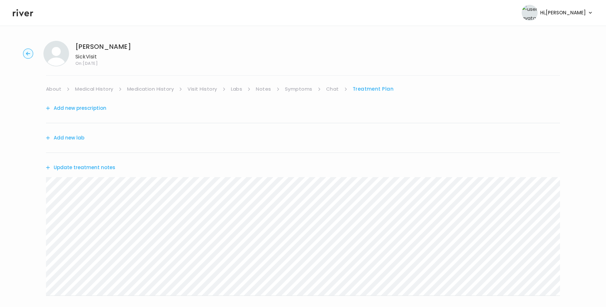
click at [298, 88] on link "Symptoms" at bounding box center [298, 89] width 27 height 9
click at [197, 91] on link "Visit History" at bounding box center [202, 89] width 29 height 9
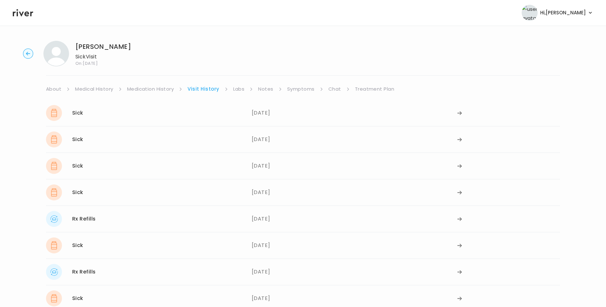
click at [166, 90] on link "Medication History" at bounding box center [150, 89] width 47 height 9
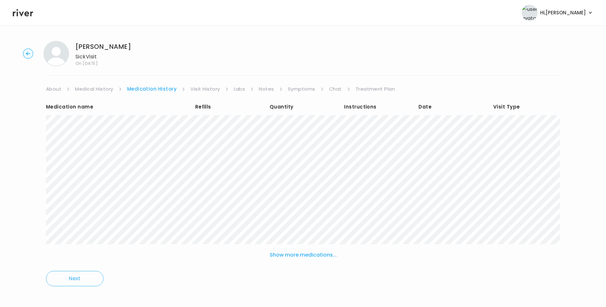
scroll to position [4, 0]
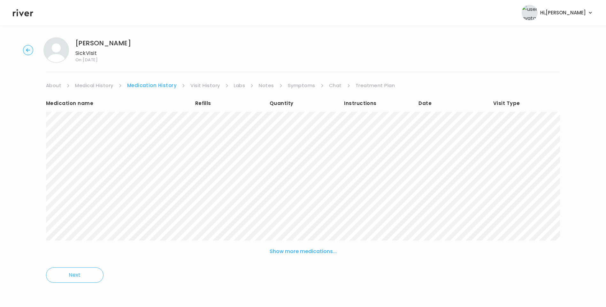
click at [316, 248] on button "Show more medications..." at bounding box center [303, 252] width 72 height 14
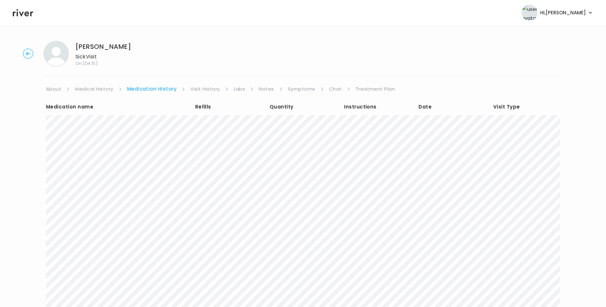
click at [306, 89] on link "Symptoms" at bounding box center [301, 89] width 27 height 9
click at [367, 89] on link "Treatment Plan" at bounding box center [374, 89] width 40 height 9
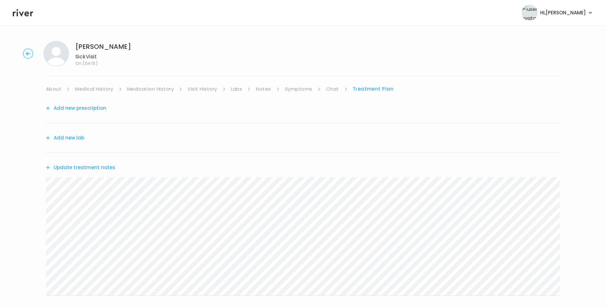
click at [97, 88] on link "Medical History" at bounding box center [94, 89] width 38 height 9
click at [158, 90] on link "Medication History" at bounding box center [153, 89] width 47 height 9
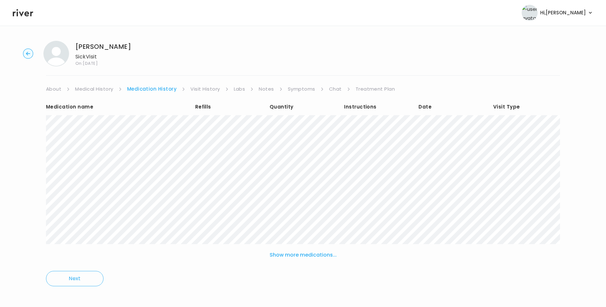
scroll to position [4, 0]
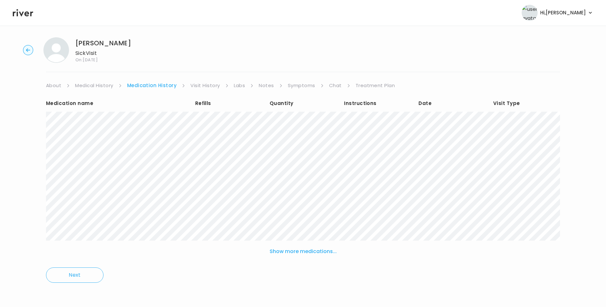
click at [293, 248] on button "Show more medications..." at bounding box center [303, 252] width 72 height 14
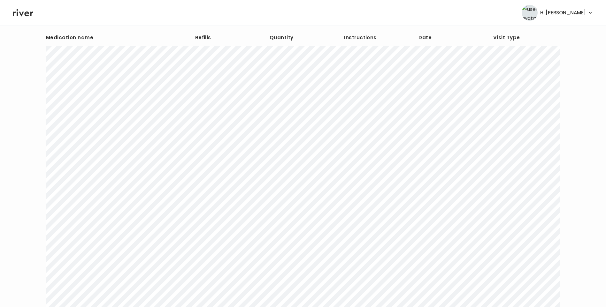
scroll to position [0, 0]
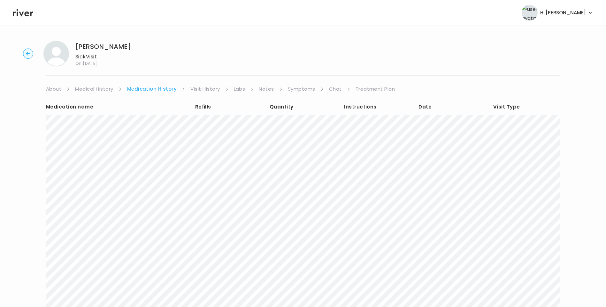
click at [199, 86] on link "Visit History" at bounding box center [205, 89] width 29 height 9
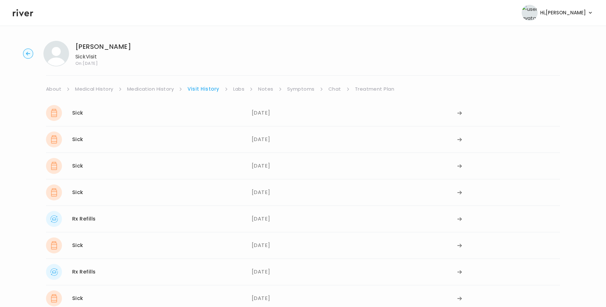
drag, startPoint x: 364, startPoint y: 84, endPoint x: 369, endPoint y: 90, distance: 7.5
click at [365, 84] on div "Janet Braswell Sick Visit On: 19 Aug 2025 About Medical History Medication Hist…" at bounding box center [303, 225] width 606 height 378
click at [370, 90] on link "Treatment Plan" at bounding box center [375, 89] width 40 height 9
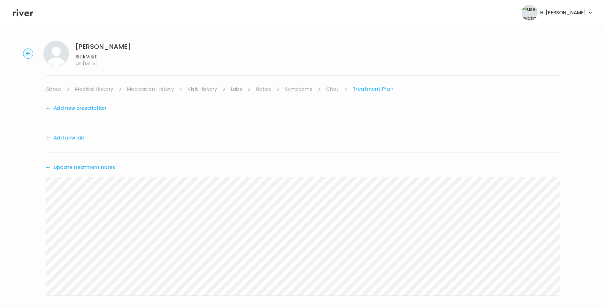
click at [90, 166] on button "Update treatment notes" at bounding box center [80, 167] width 69 height 9
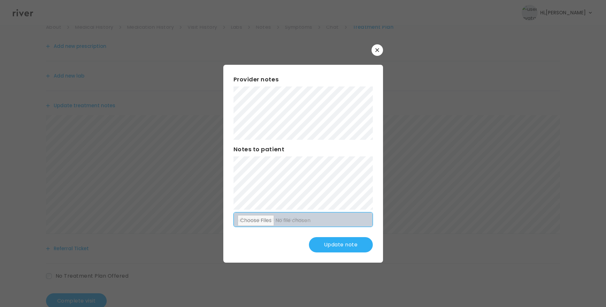
scroll to position [64, 0]
click at [338, 248] on button "Update note" at bounding box center [341, 244] width 64 height 15
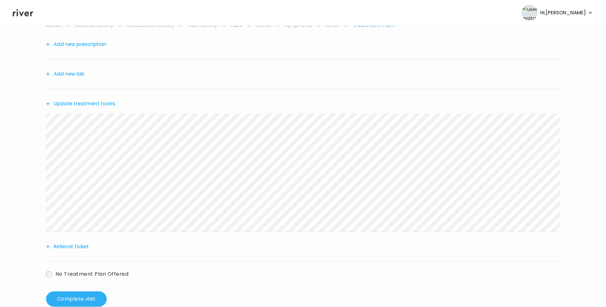
click at [39, 129] on div "Janet Braswell Sick Visit On: 19 Aug 2025 About Medical History Medication Hist…" at bounding box center [303, 142] width 606 height 340
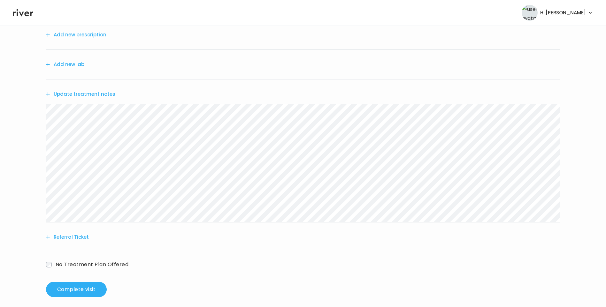
scroll to position [79, 0]
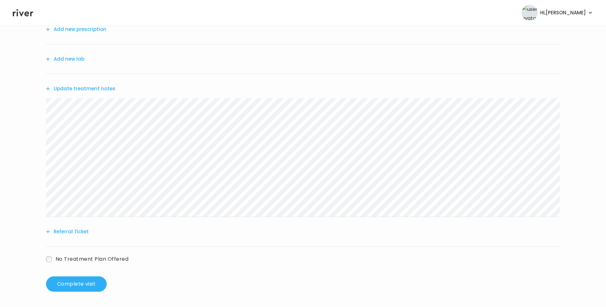
click at [77, 234] on button "Referral Ticket" at bounding box center [67, 232] width 43 height 9
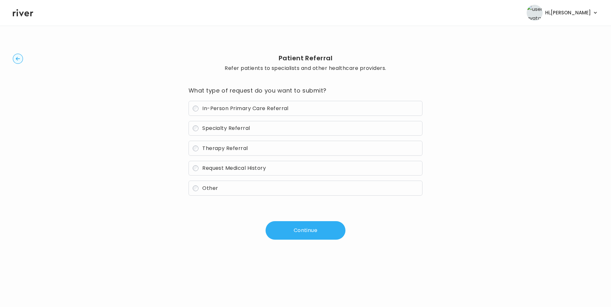
click at [229, 105] on label "In-Person Primary Care Referral" at bounding box center [306, 108] width 234 height 15
click at [302, 233] on button "Continue" at bounding box center [306, 231] width 80 height 19
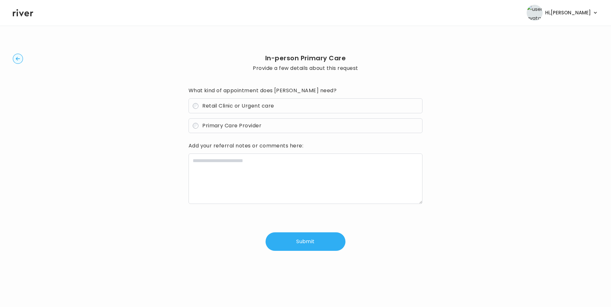
click at [234, 106] on span "Retail Clinic or Urgent care" at bounding box center [238, 105] width 72 height 7
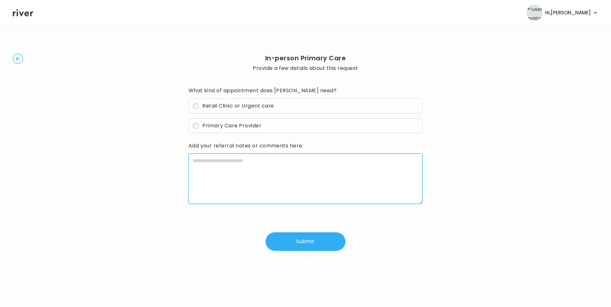
click at [233, 155] on textarea at bounding box center [306, 179] width 234 height 51
paste textarea "**********"
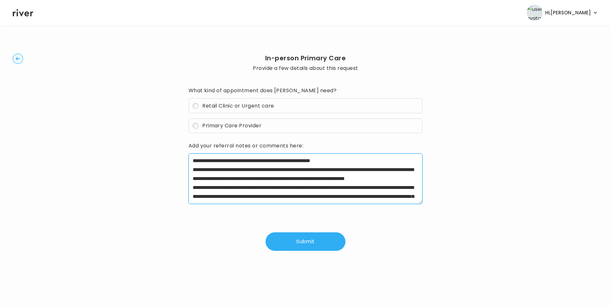
drag, startPoint x: 213, startPoint y: 169, endPoint x: 306, endPoint y: 167, distance: 93.0
click at [306, 167] on textarea "**********" at bounding box center [306, 179] width 234 height 51
click at [219, 179] on textarea "**********" at bounding box center [306, 179] width 234 height 51
click at [216, 179] on textarea "**********" at bounding box center [306, 179] width 234 height 51
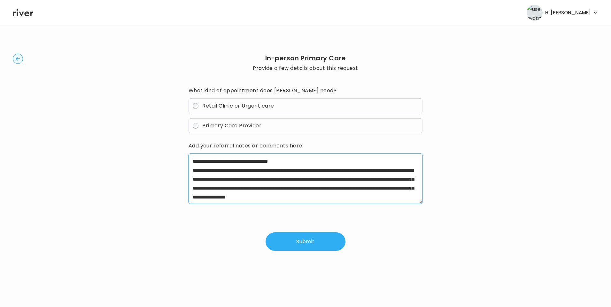
scroll to position [27, 0]
click at [269, 170] on textarea "**********" at bounding box center [306, 179] width 234 height 51
click at [391, 181] on textarea "**********" at bounding box center [306, 179] width 234 height 51
click at [203, 161] on textarea "**********" at bounding box center [306, 179] width 234 height 51
drag, startPoint x: 322, startPoint y: 160, endPoint x: 286, endPoint y: 188, distance: 45.0
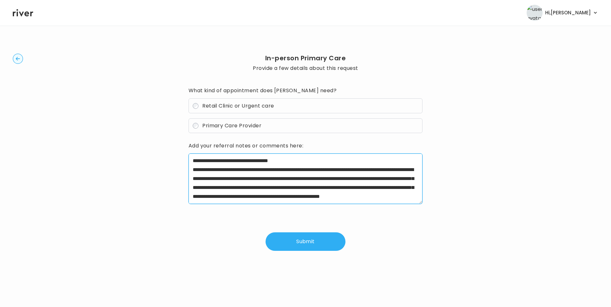
click at [286, 188] on textarea "**********" at bounding box center [306, 179] width 234 height 51
click at [336, 195] on textarea "**********" at bounding box center [306, 179] width 234 height 51
click at [306, 196] on textarea "**********" at bounding box center [306, 179] width 234 height 51
drag, startPoint x: 232, startPoint y: 198, endPoint x: 237, endPoint y: 198, distance: 4.8
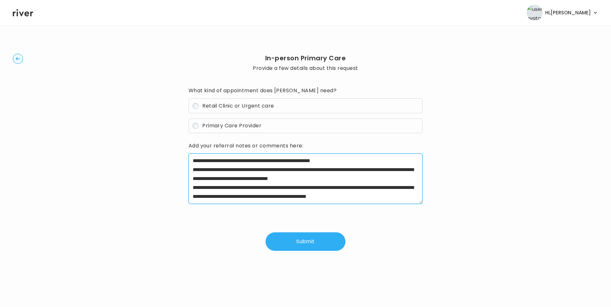
click at [233, 198] on textarea "**********" at bounding box center [306, 179] width 234 height 51
click at [348, 192] on textarea "**********" at bounding box center [306, 179] width 234 height 51
click at [342, 197] on textarea "**********" at bounding box center [306, 179] width 234 height 51
click at [364, 161] on textarea "**********" at bounding box center [306, 179] width 234 height 51
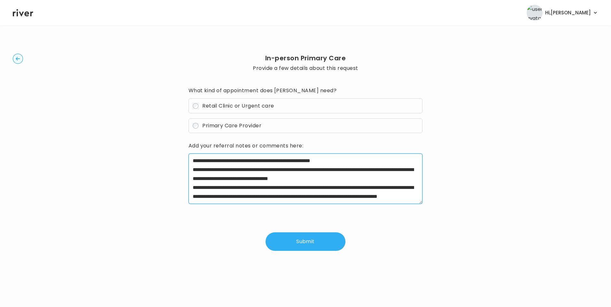
click at [372, 160] on textarea "**********" at bounding box center [306, 179] width 234 height 51
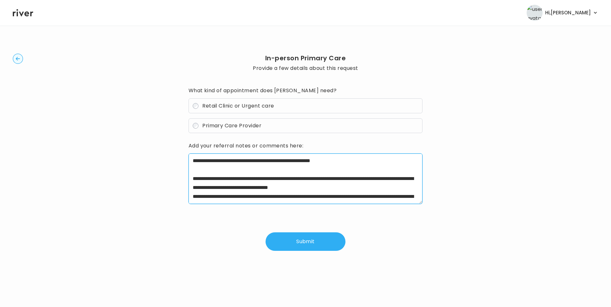
scroll to position [18, 0]
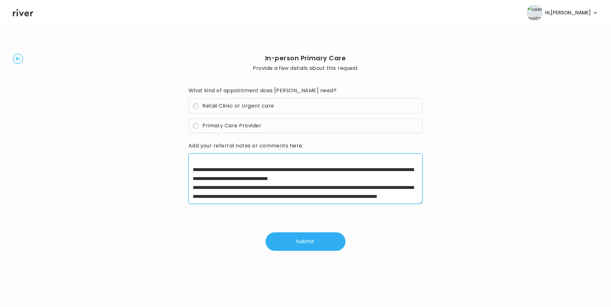
type textarea "**********"
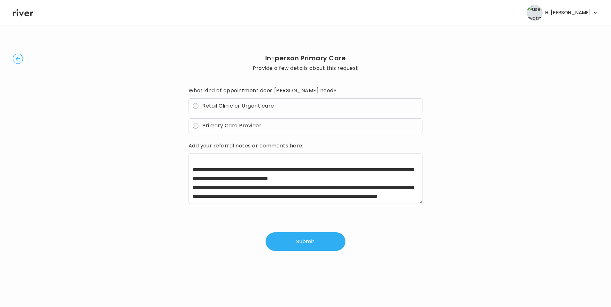
click at [312, 243] on button "Submit" at bounding box center [306, 242] width 80 height 19
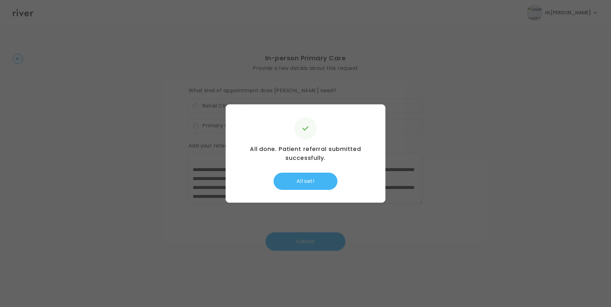
click at [316, 181] on button "All set!" at bounding box center [306, 181] width 64 height 17
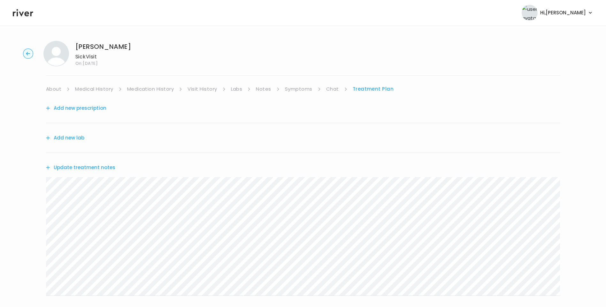
click at [330, 87] on link "Chat" at bounding box center [332, 89] width 13 height 9
click at [364, 87] on link "Treatment Plan" at bounding box center [374, 89] width 40 height 9
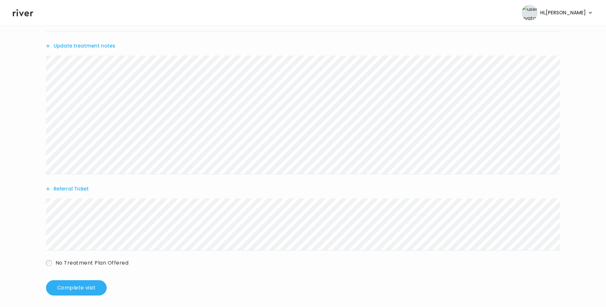
scroll to position [126, 0]
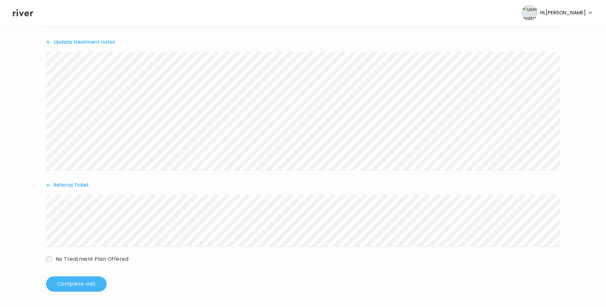
click at [95, 284] on button "Complete visit" at bounding box center [76, 284] width 61 height 15
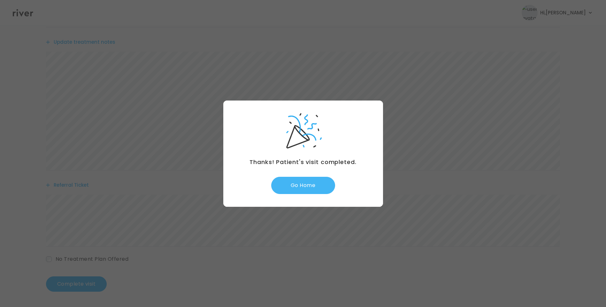
click at [311, 188] on button "Go Home" at bounding box center [303, 185] width 64 height 17
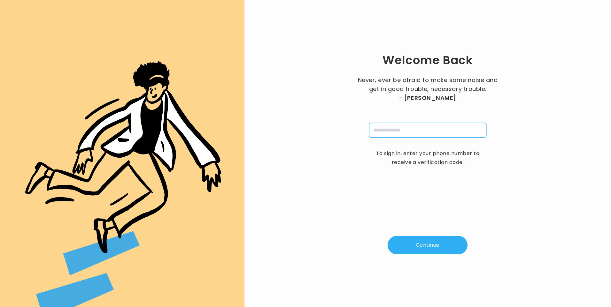
click at [401, 135] on input "tel" at bounding box center [427, 130] width 117 height 15
type input "**********"
click at [417, 237] on div "**********" at bounding box center [428, 153] width 346 height 287
drag, startPoint x: 417, startPoint y: 237, endPoint x: 422, endPoint y: 247, distance: 11.7
click at [422, 247] on button "Continue" at bounding box center [428, 245] width 80 height 19
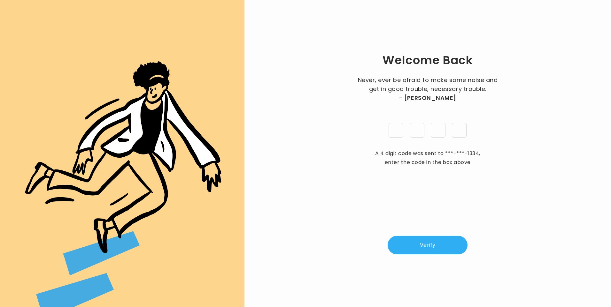
type input "*"
click at [426, 241] on button "Verify" at bounding box center [428, 245] width 80 height 19
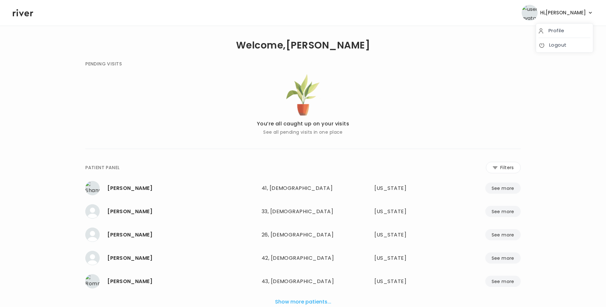
click at [577, 12] on span "Hi, Lisa" at bounding box center [564, 12] width 46 height 9
click at [579, 45] on link "Logout" at bounding box center [565, 45] width 52 height 9
